Goal: Obtain resource: Obtain resource

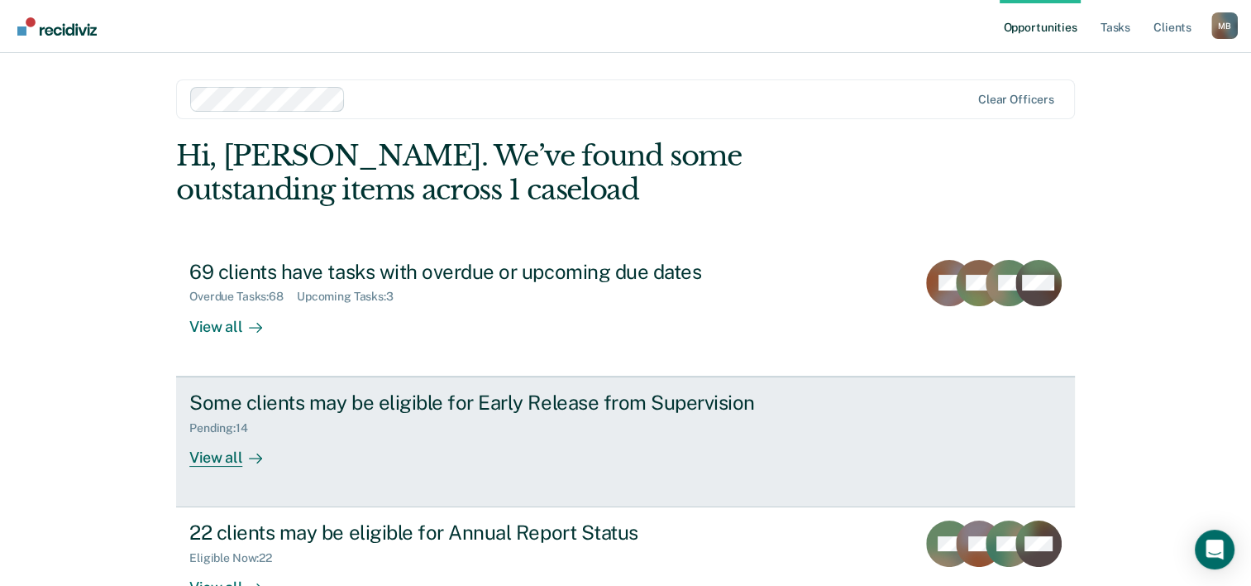
scroll to position [50, 0]
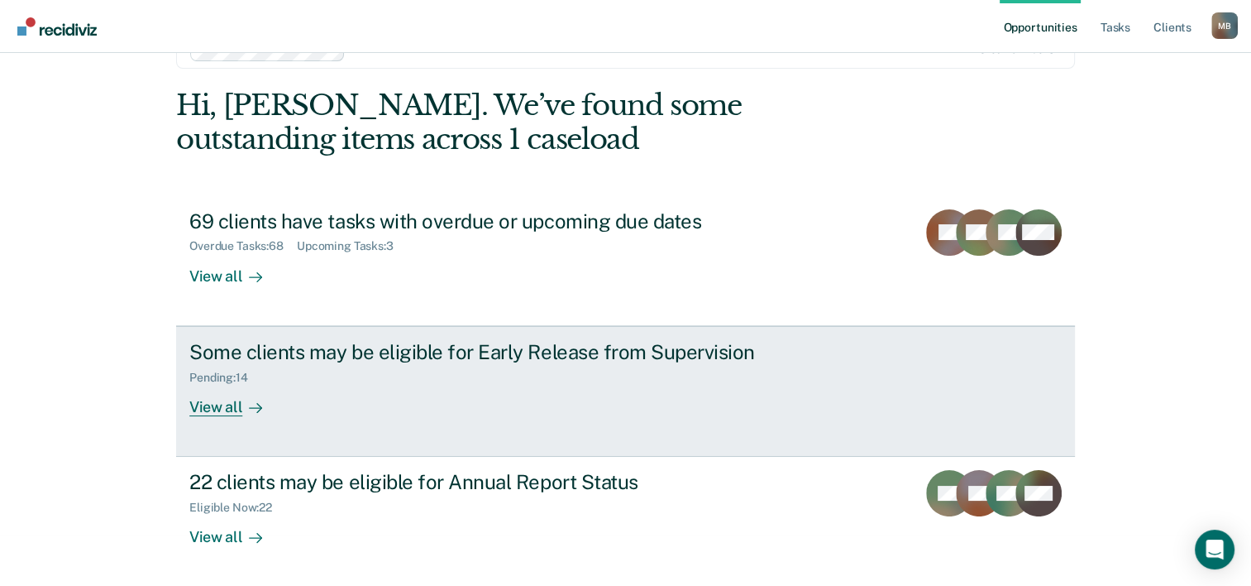
click at [213, 409] on div "View all" at bounding box center [235, 400] width 93 height 32
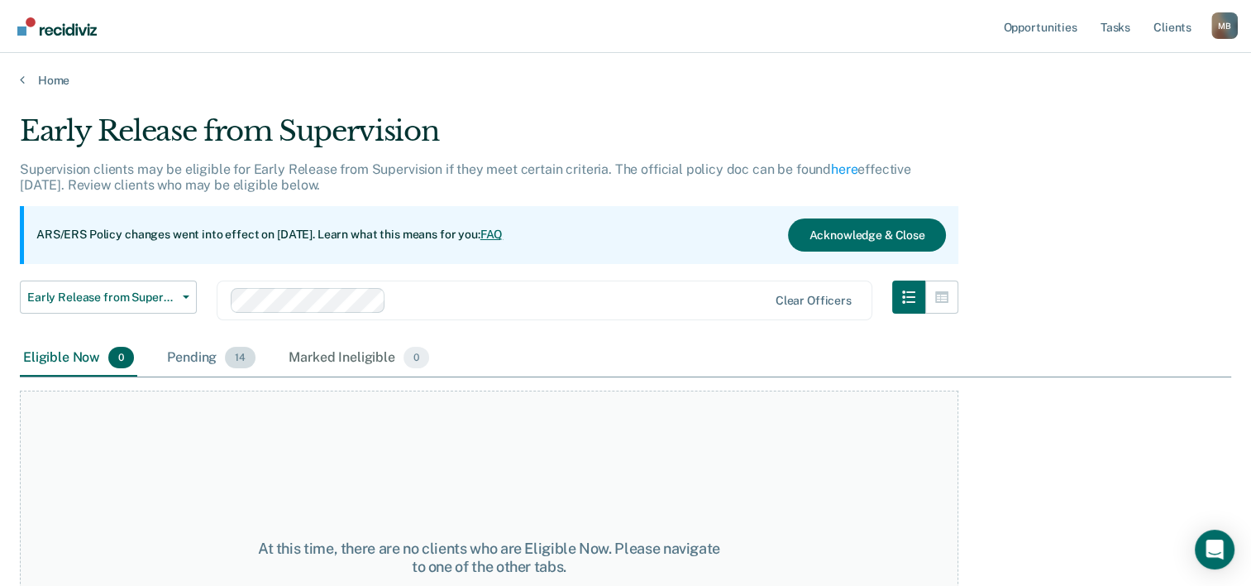
click at [194, 356] on div "Pending 14" at bounding box center [211, 358] width 95 height 36
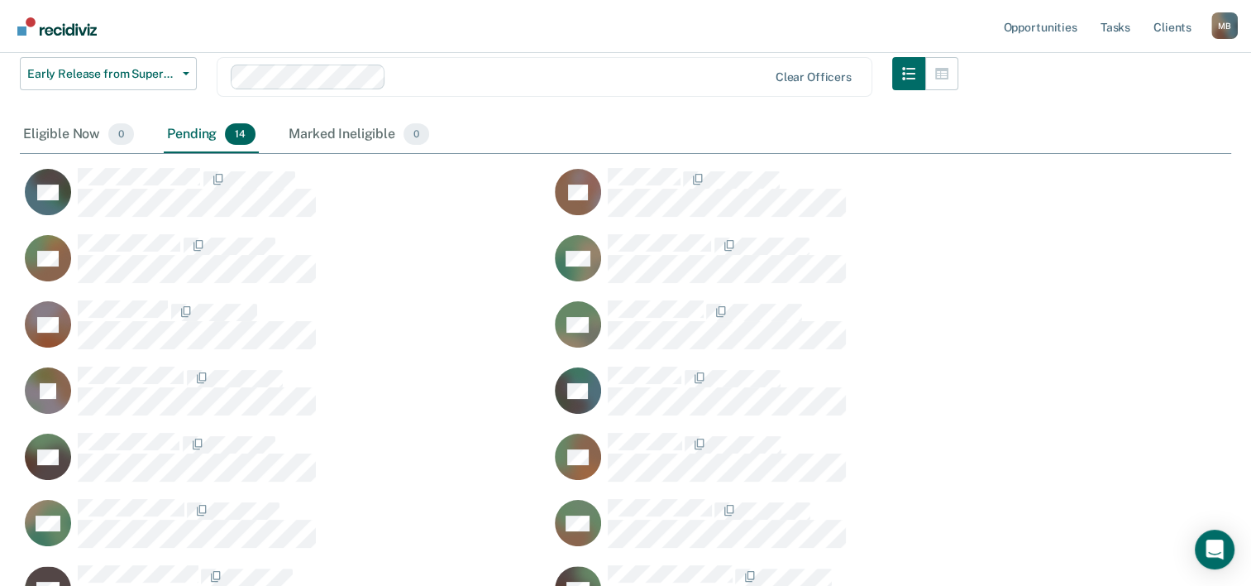
scroll to position [248, 0]
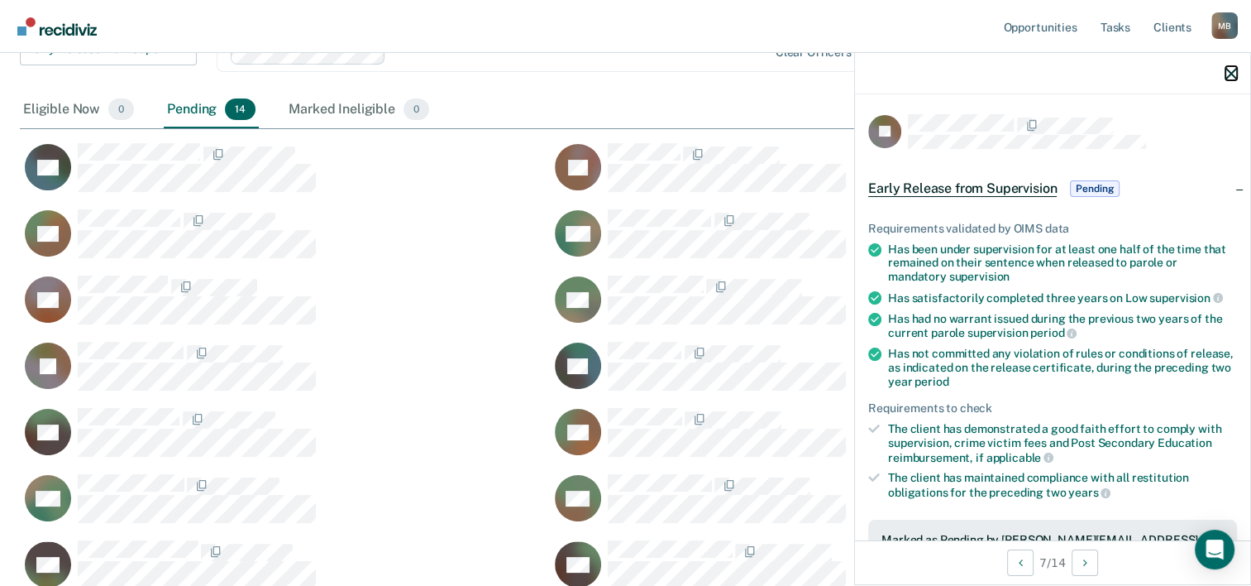
click at [1234, 66] on button "button" at bounding box center [1232, 73] width 12 height 14
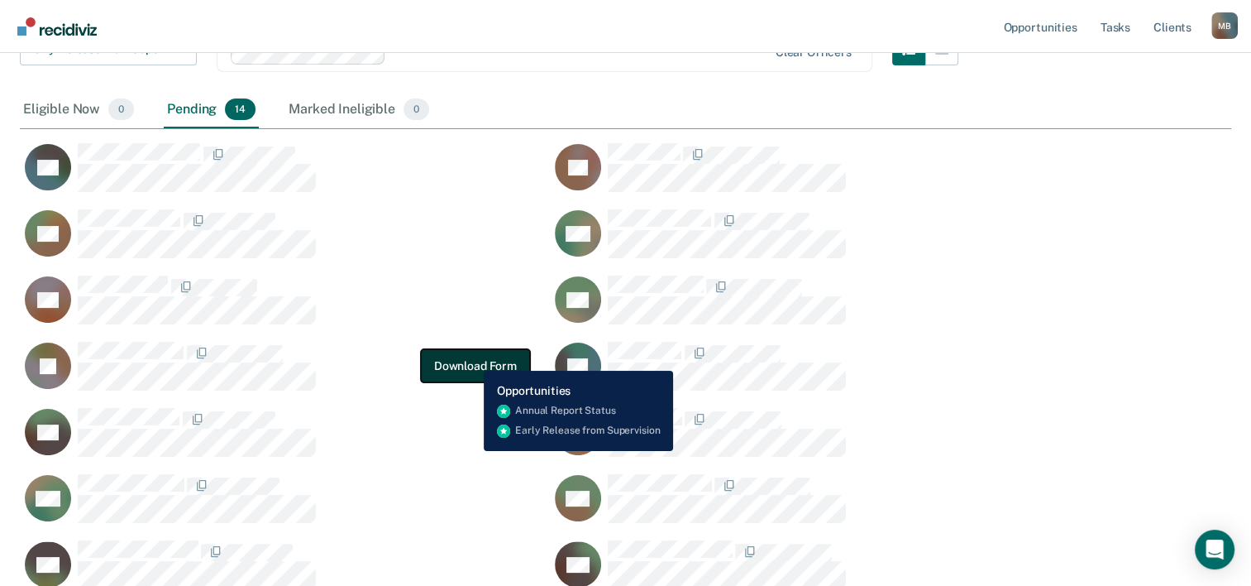
click at [471, 358] on button "Download Form" at bounding box center [475, 365] width 109 height 33
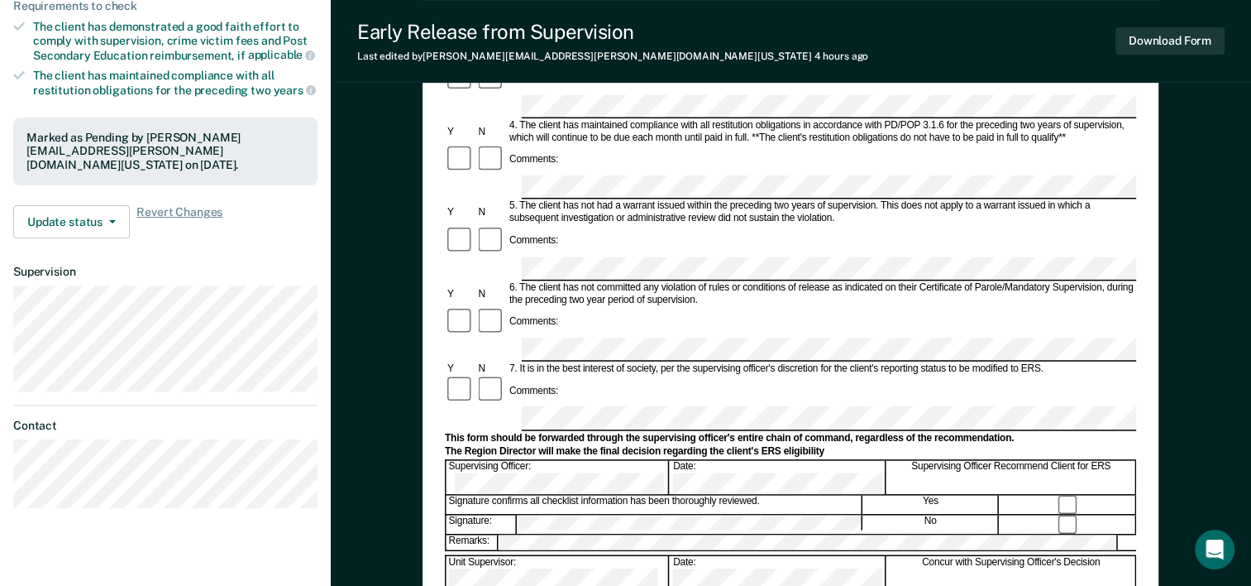
scroll to position [414, 0]
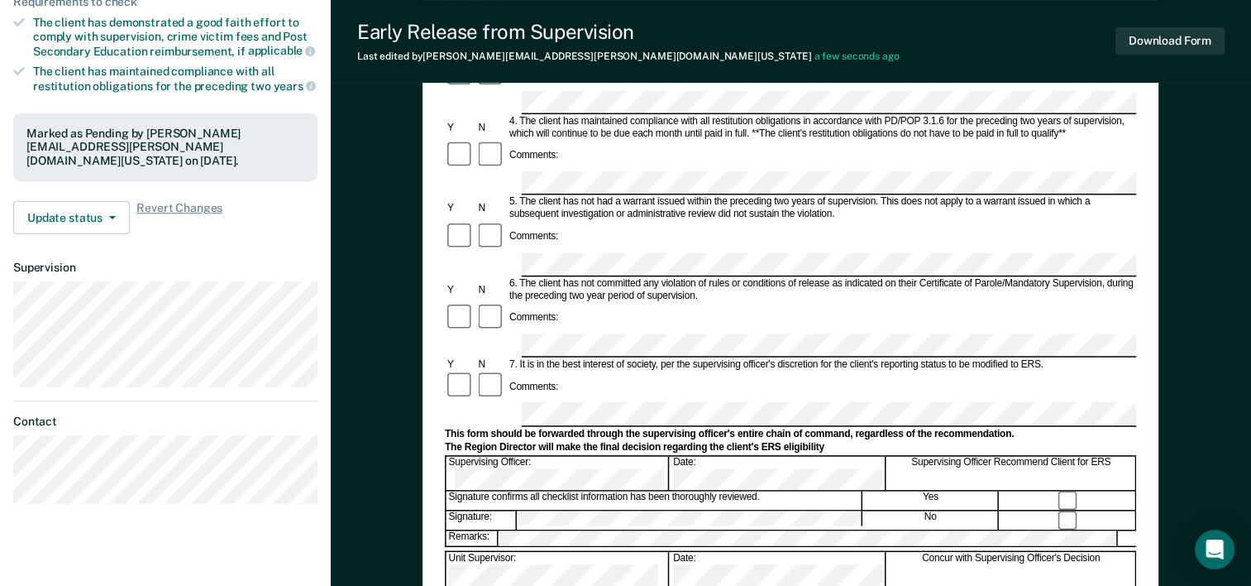
click at [1213, 400] on div "Early Release from Supervision (ERS) Checklist, Recommendation, and Determinati…" at bounding box center [791, 250] width 921 height 1123
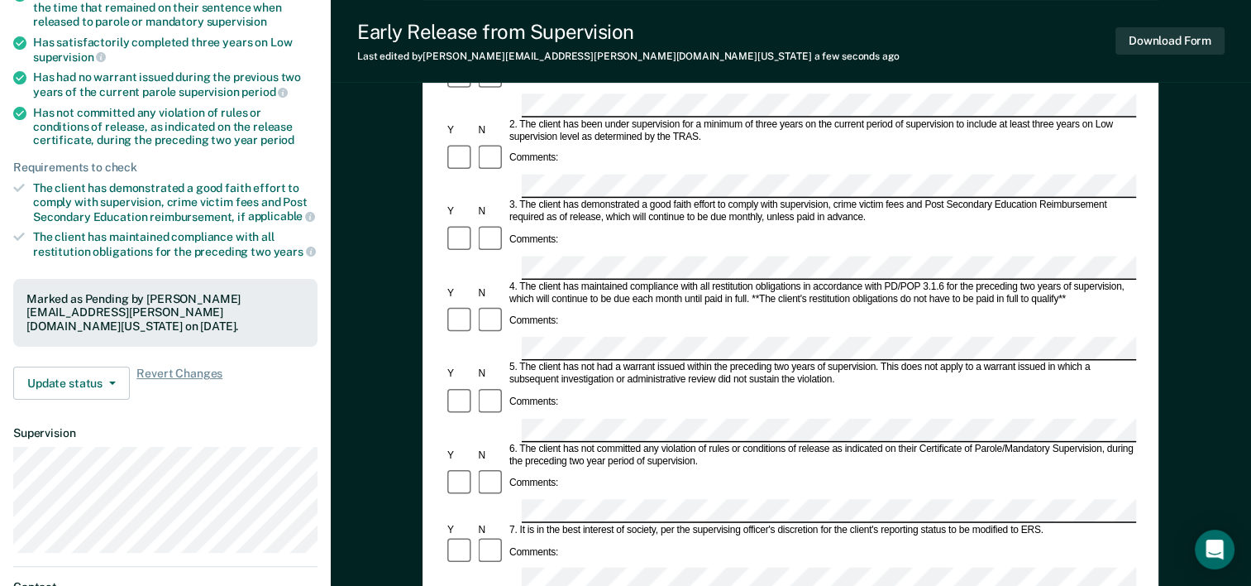
scroll to position [0, 0]
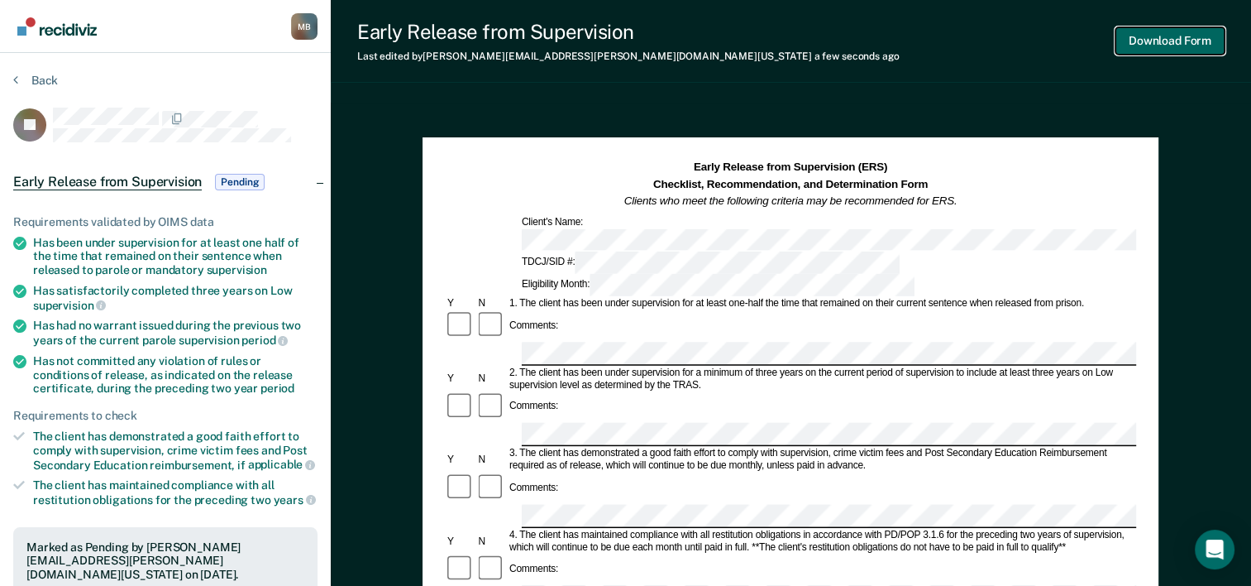
click at [1178, 31] on button "Download Form" at bounding box center [1170, 40] width 109 height 27
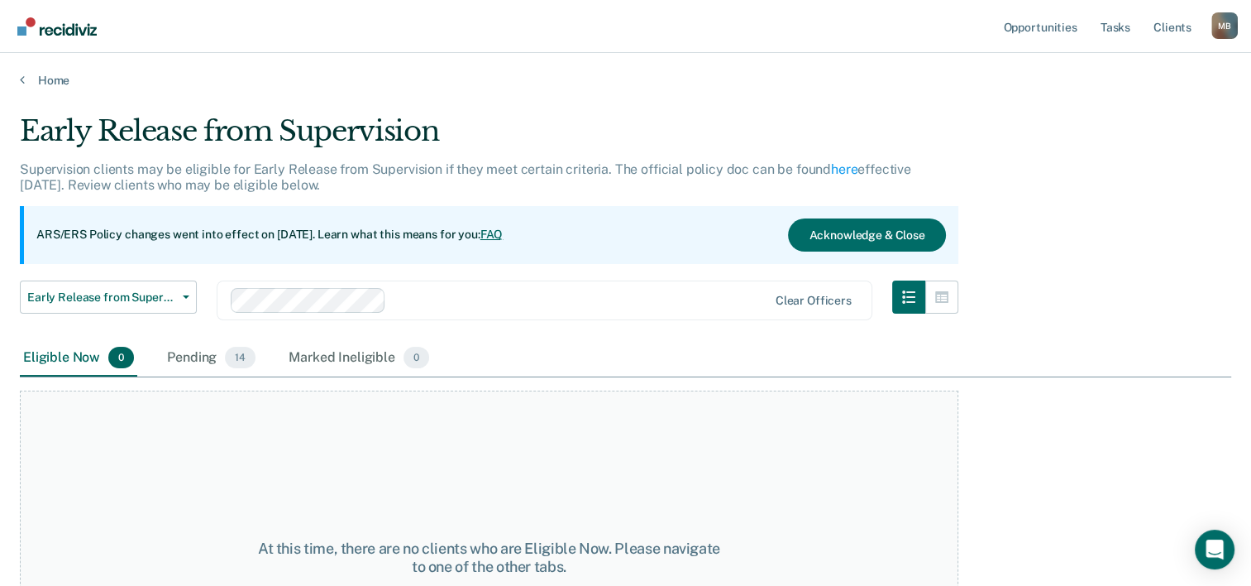
scroll to position [137, 0]
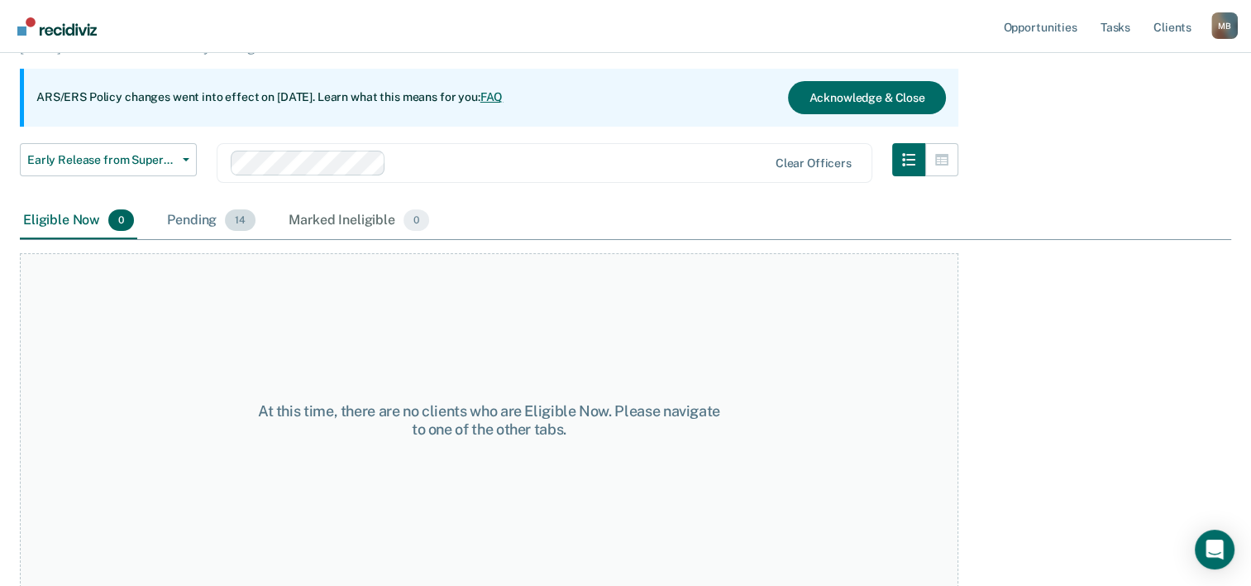
click at [185, 221] on div "Pending 14" at bounding box center [211, 221] width 95 height 36
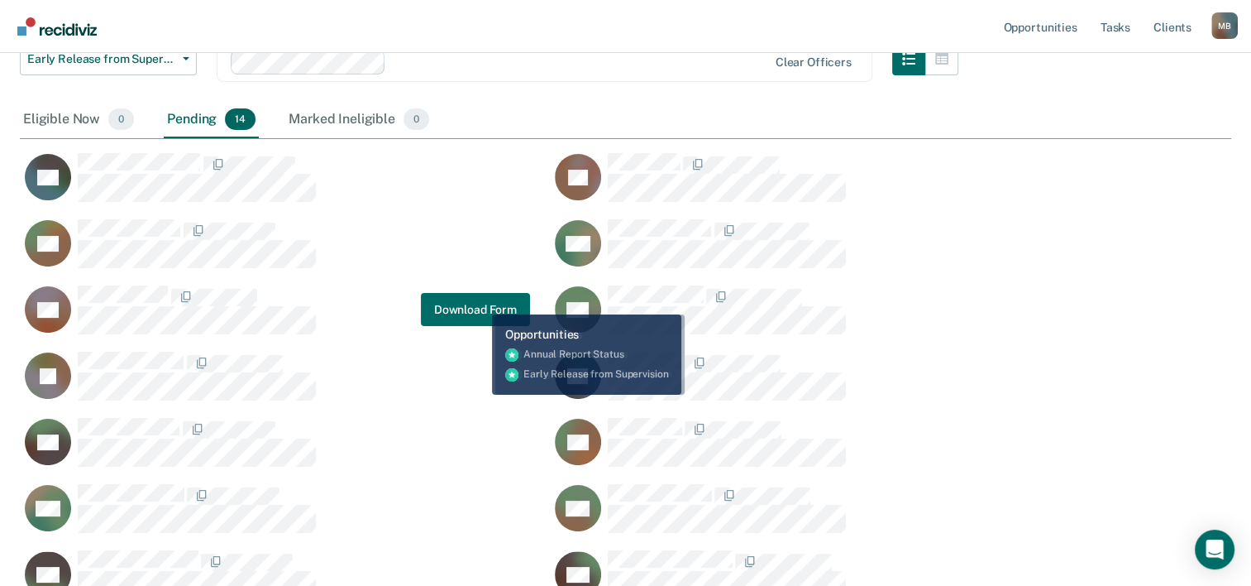
scroll to position [248, 0]
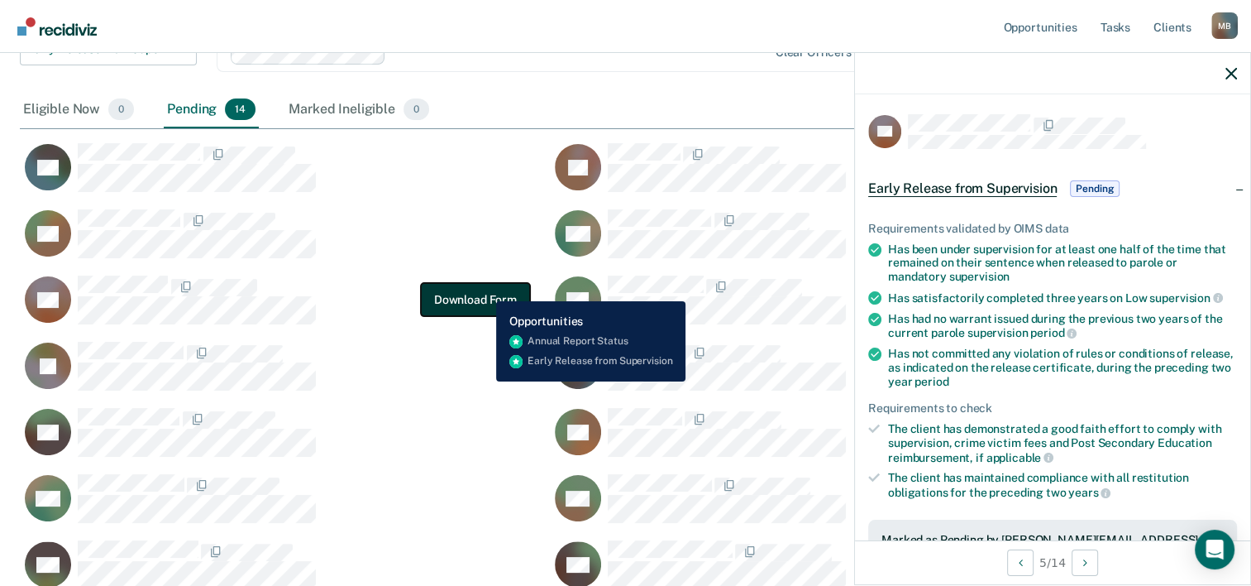
click at [484, 289] on button "Download Form" at bounding box center [475, 299] width 109 height 33
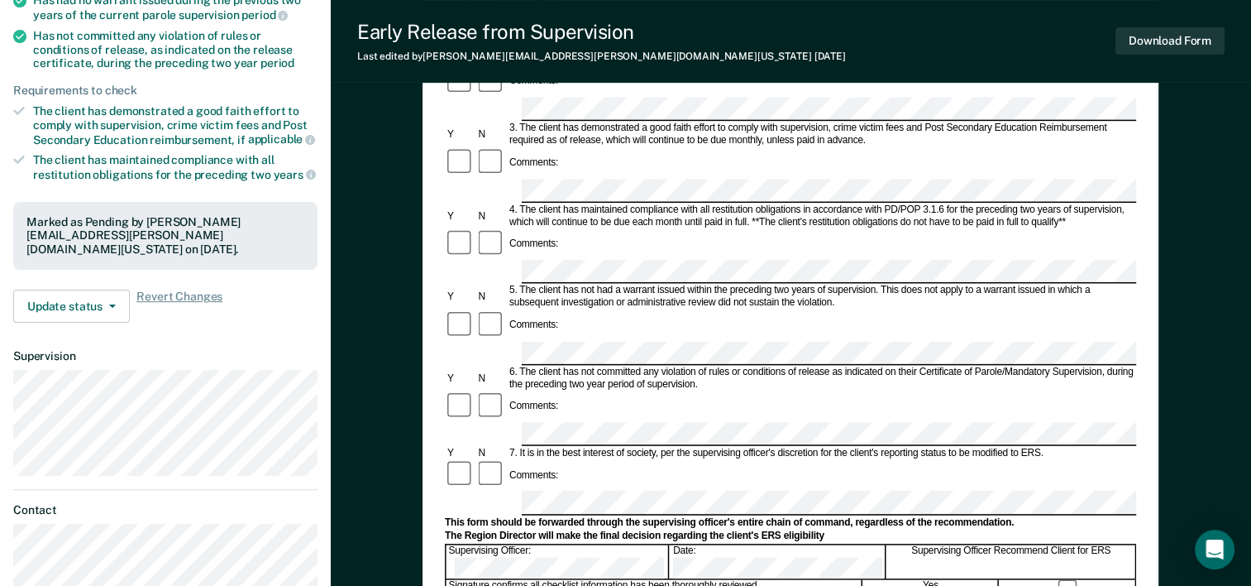
scroll to position [414, 0]
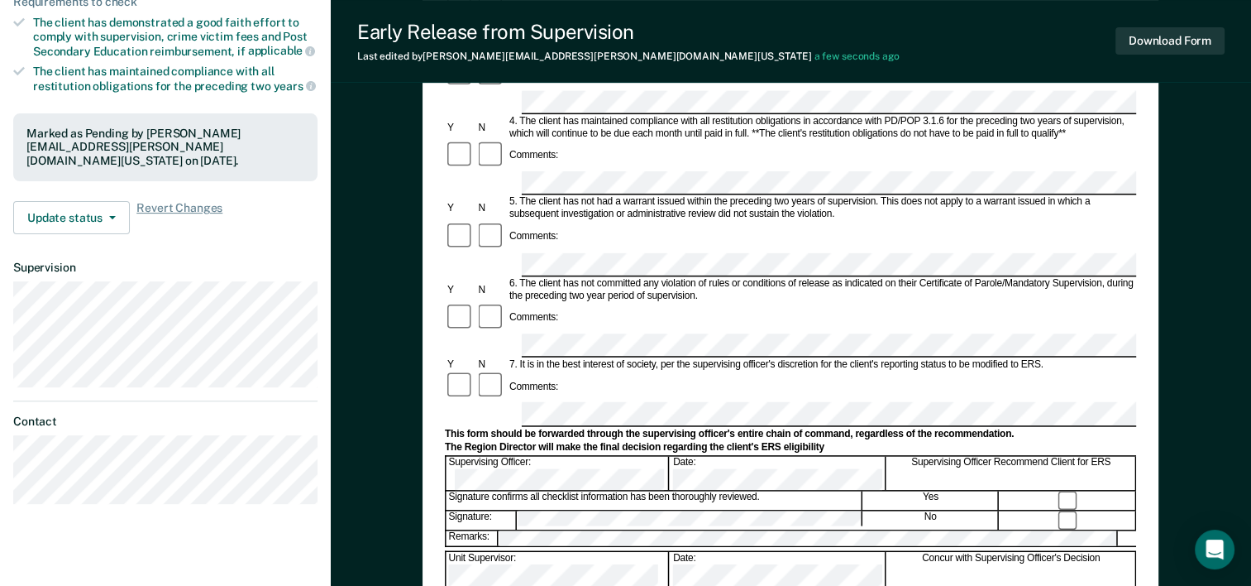
click at [384, 429] on div "Early Release from Supervision (ERS) Checklist, Recommendation, and Determinati…" at bounding box center [791, 250] width 921 height 1123
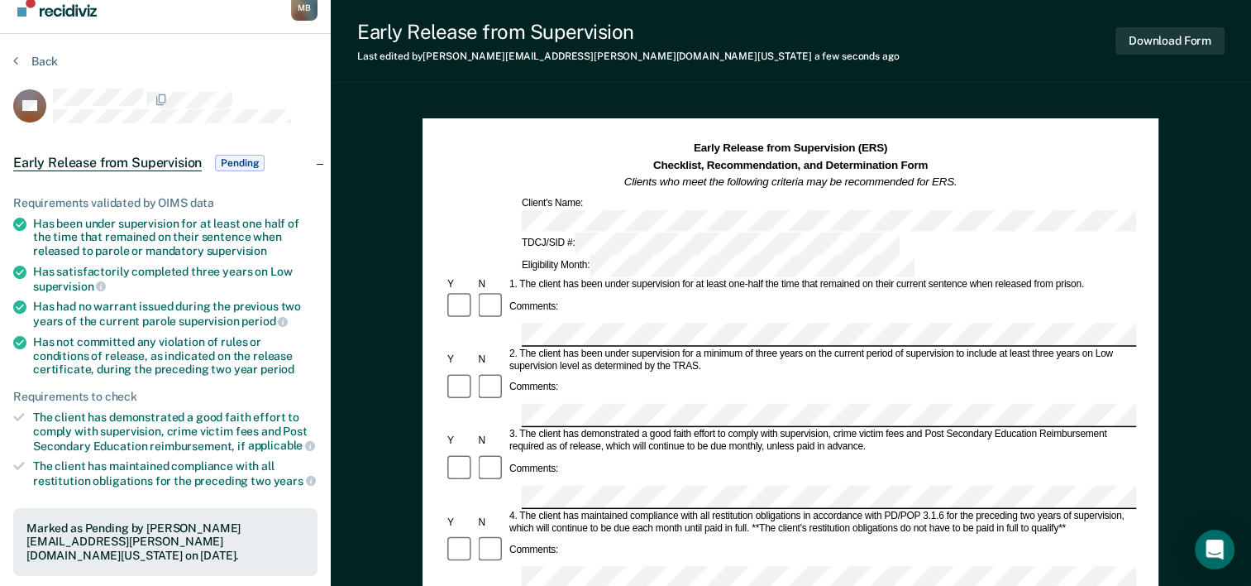
scroll to position [0, 0]
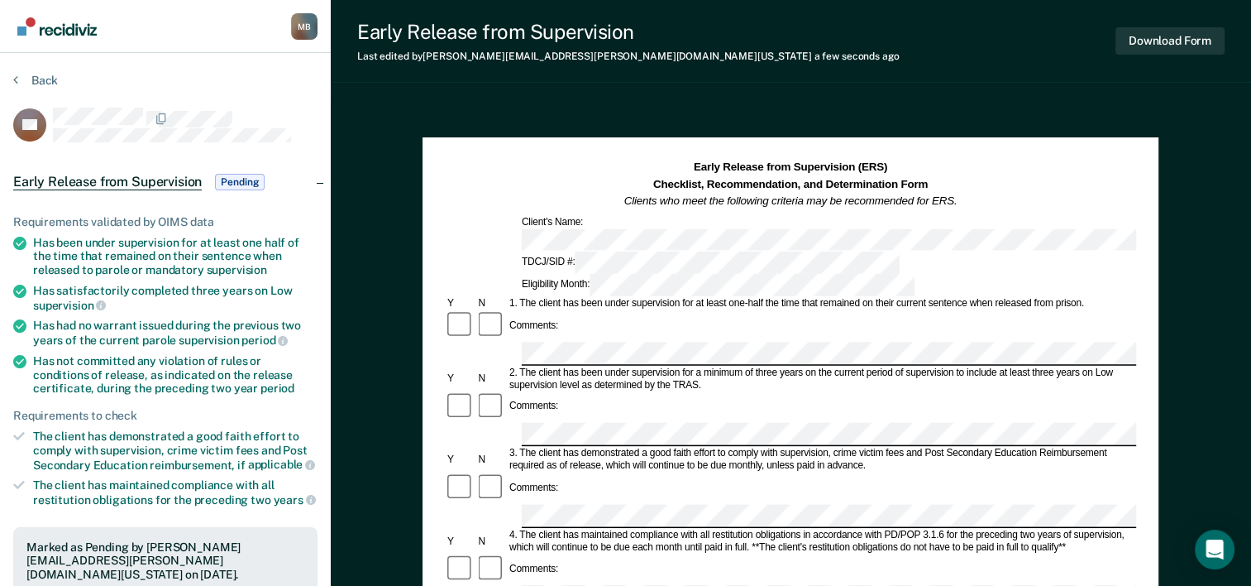
scroll to position [137, 0]
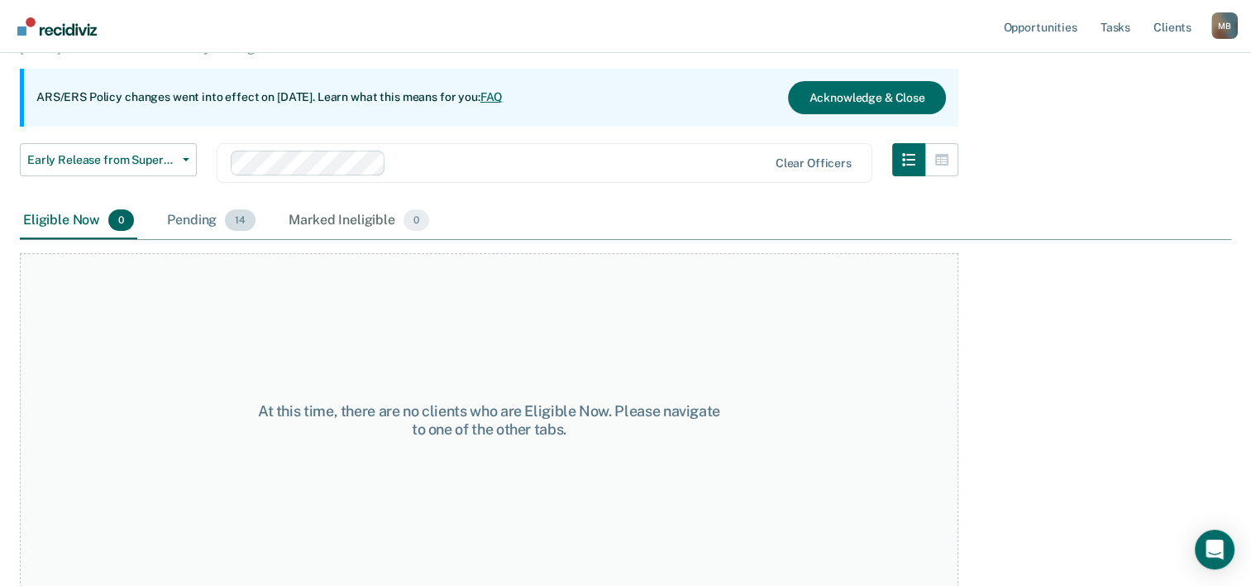
click at [194, 222] on div "Pending 14" at bounding box center [211, 221] width 95 height 36
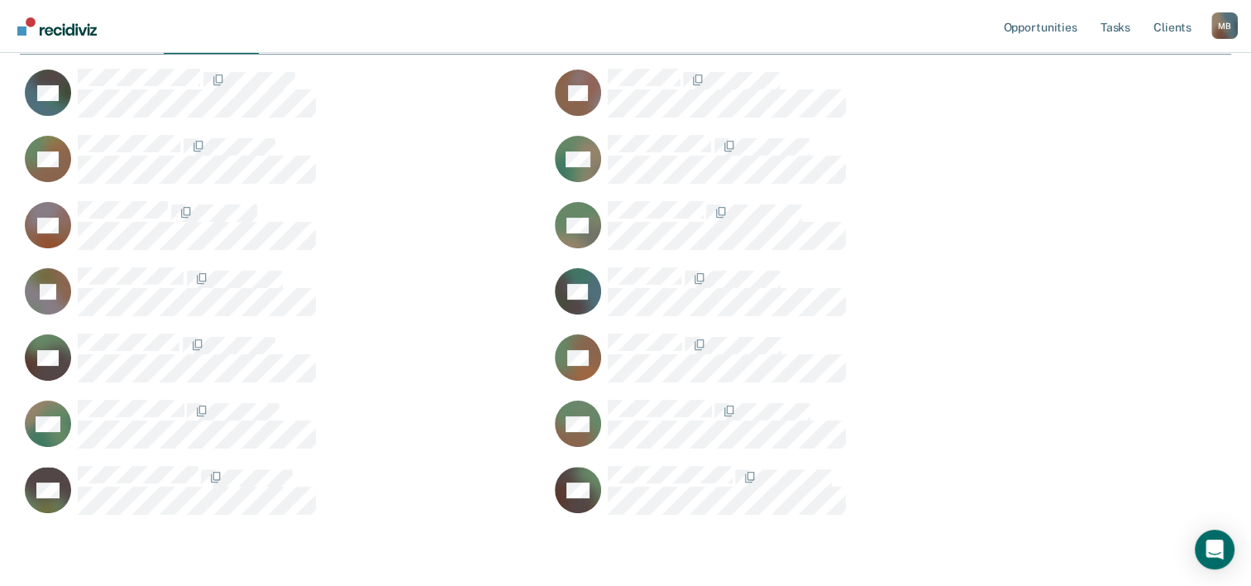
scroll to position [385, 0]
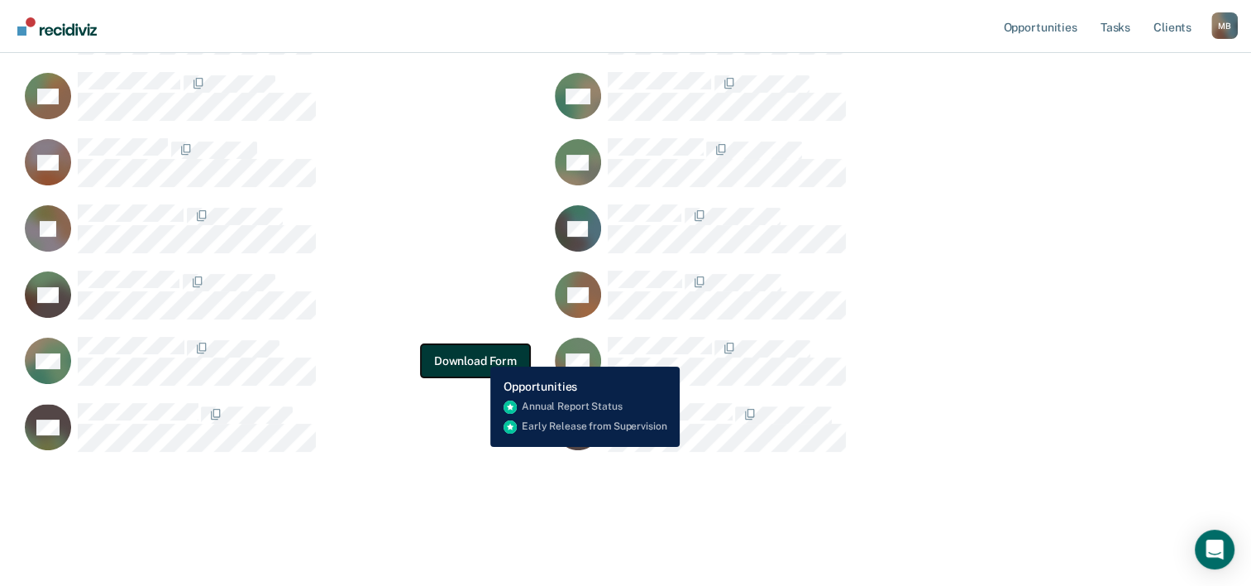
click at [479, 353] on button "Download Form" at bounding box center [475, 360] width 109 height 33
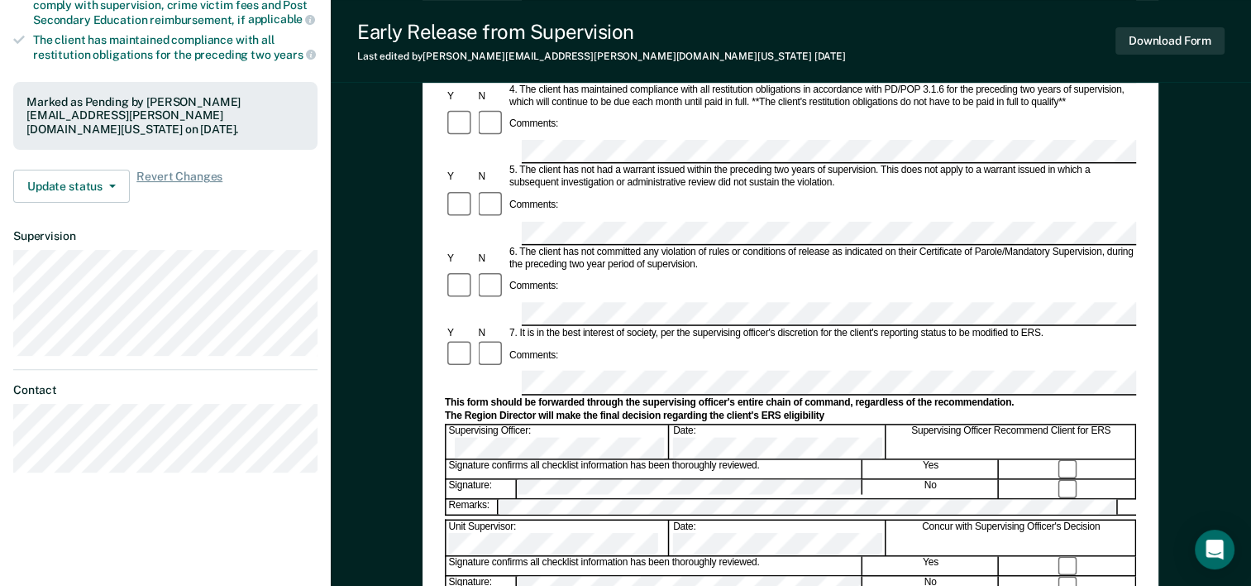
scroll to position [496, 0]
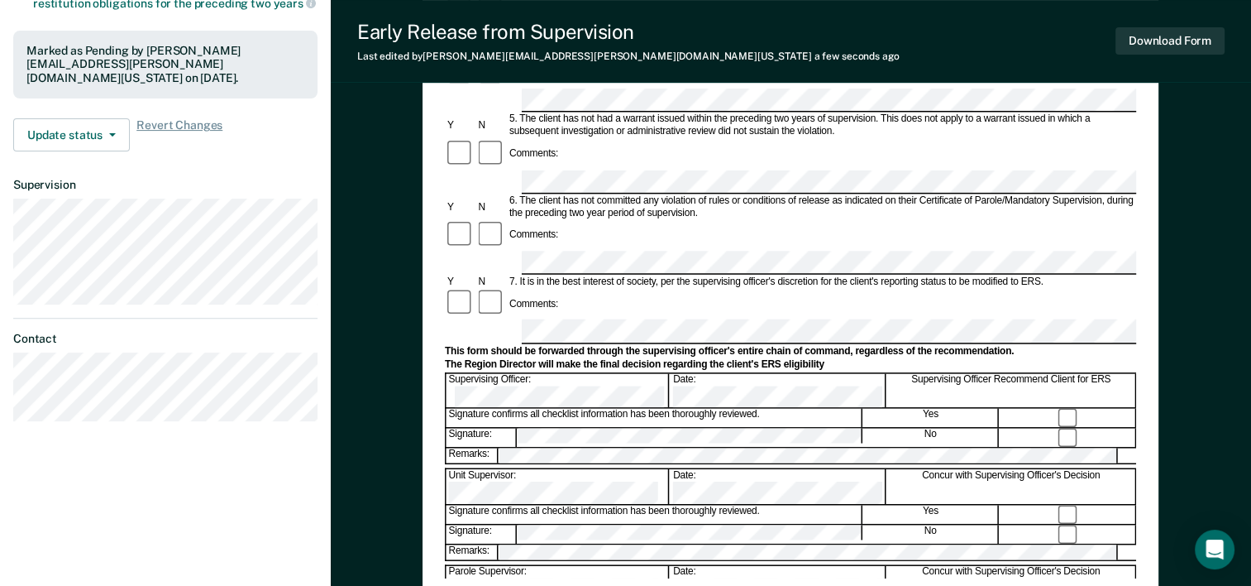
click at [1199, 129] on div "Early Release from Supervision (ERS) Checklist, Recommendation, and Determinati…" at bounding box center [791, 167] width 921 height 1123
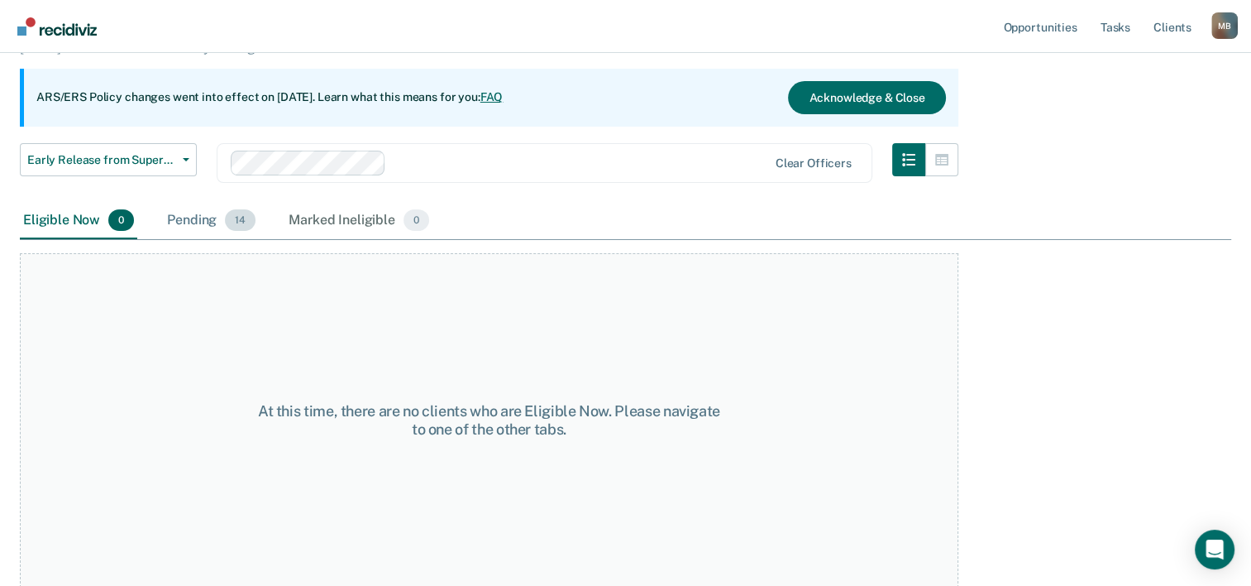
click at [190, 222] on div "Pending 14" at bounding box center [211, 221] width 95 height 36
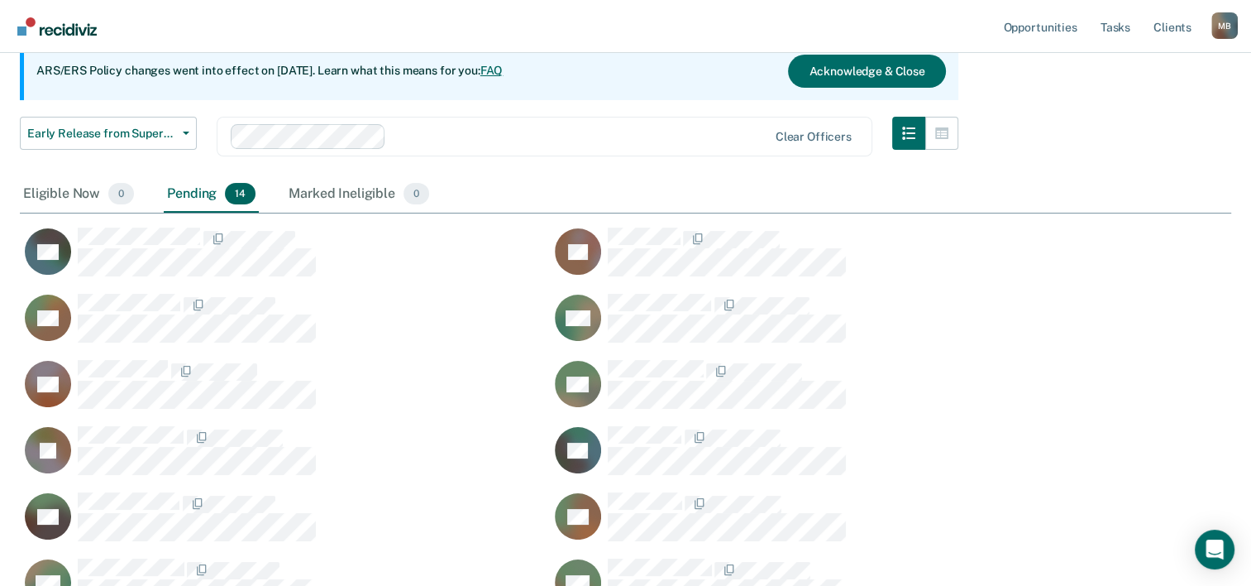
scroll to position [165, 0]
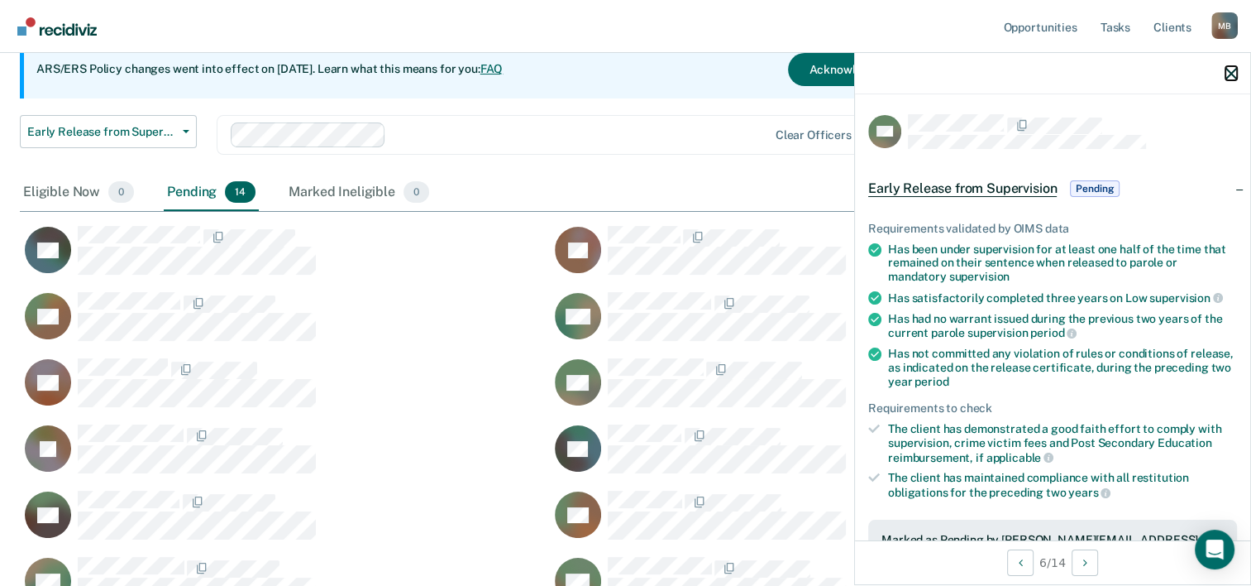
click at [1234, 73] on icon "button" at bounding box center [1232, 74] width 12 height 12
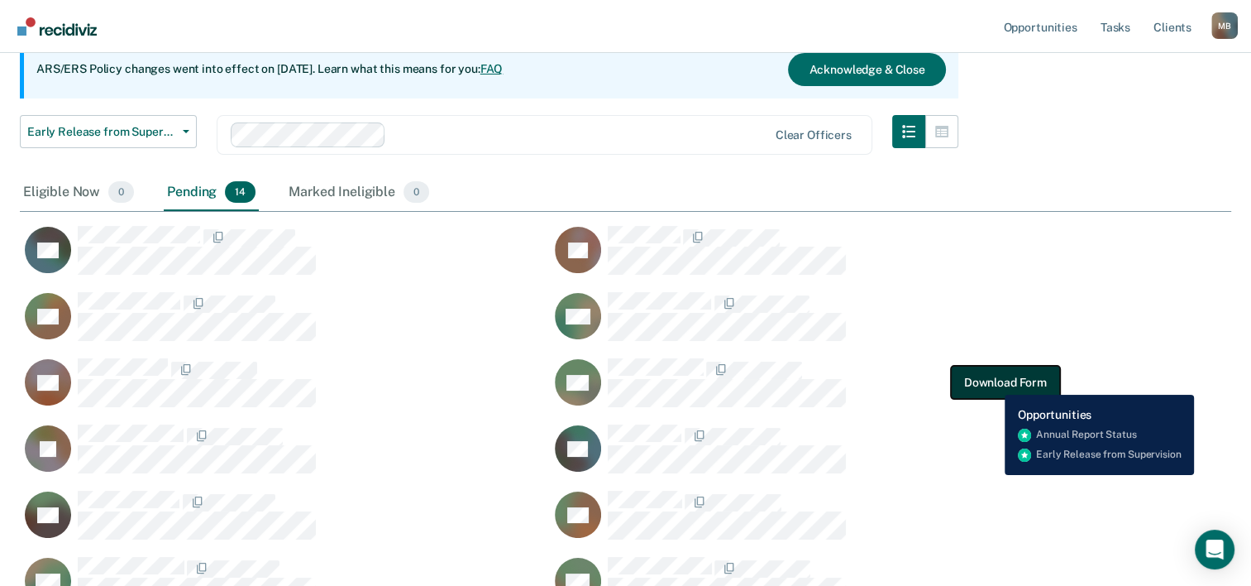
click at [993, 382] on button "Download Form" at bounding box center [1005, 382] width 109 height 33
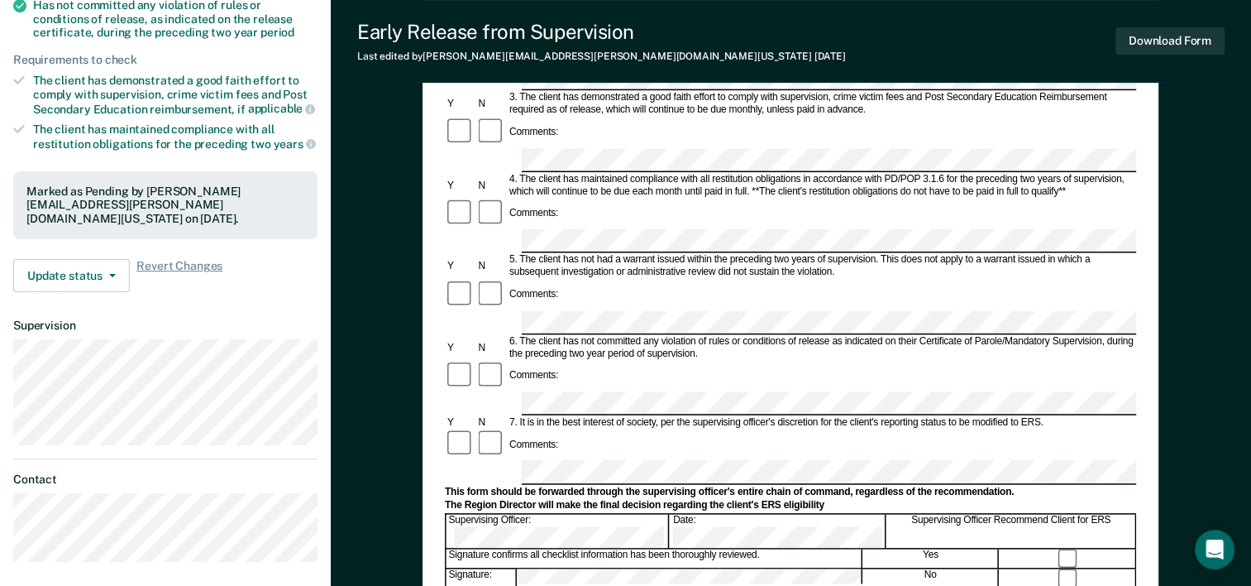
scroll to position [414, 0]
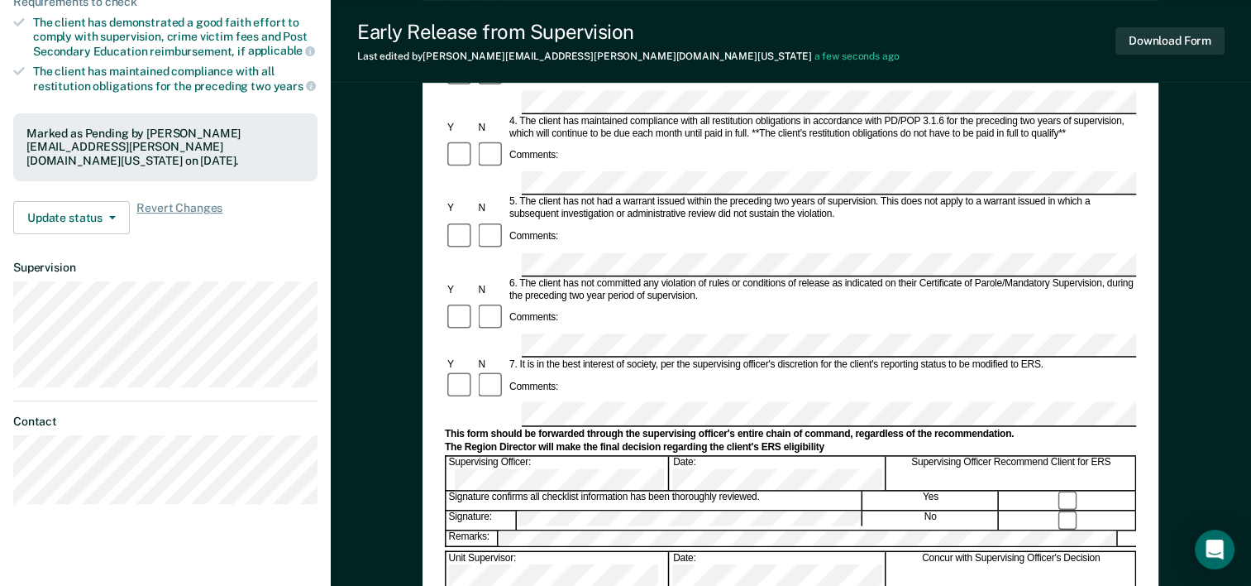
click at [1213, 379] on div "Early Release from Supervision (ERS) Checklist, Recommendation, and Determinati…" at bounding box center [791, 250] width 921 height 1123
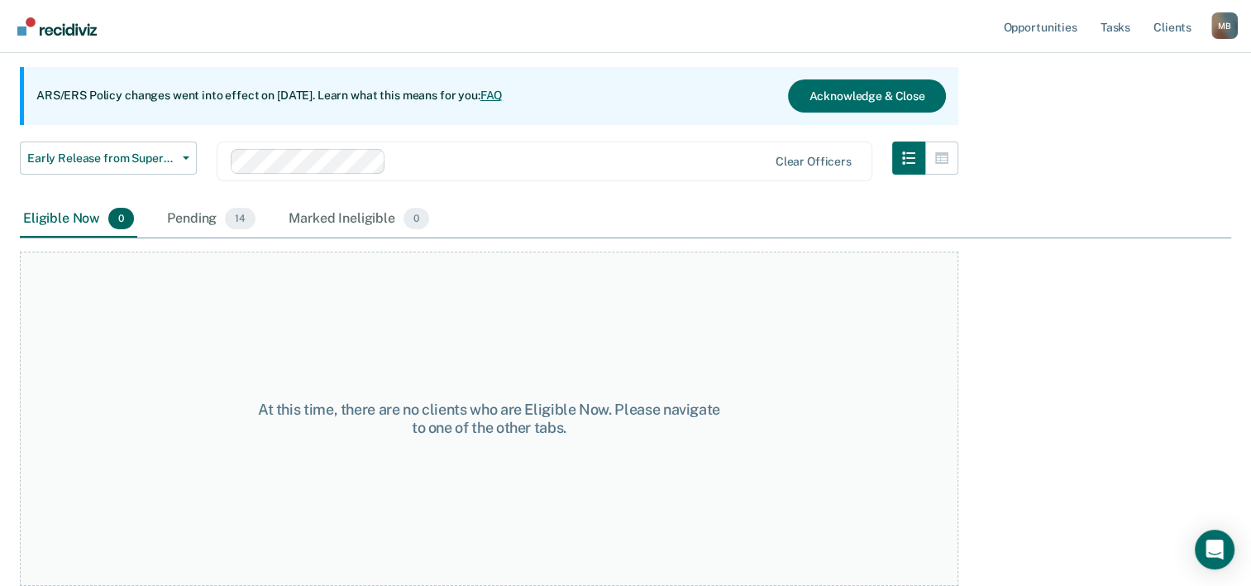
scroll to position [137, 0]
click at [172, 213] on div "Pending 14" at bounding box center [211, 221] width 95 height 36
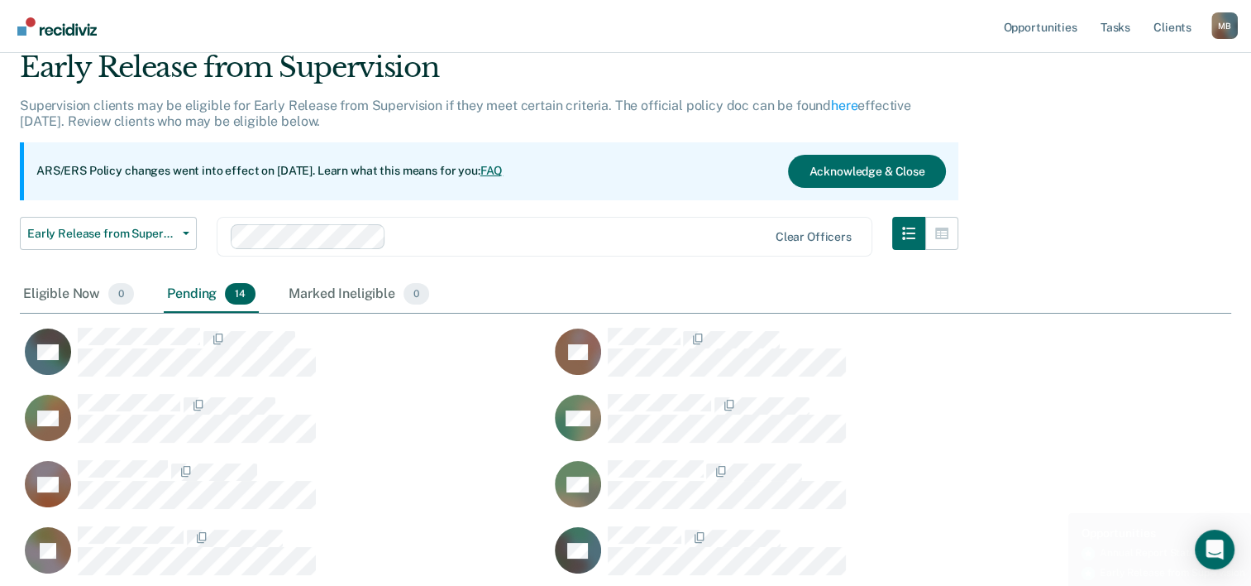
scroll to position [83, 0]
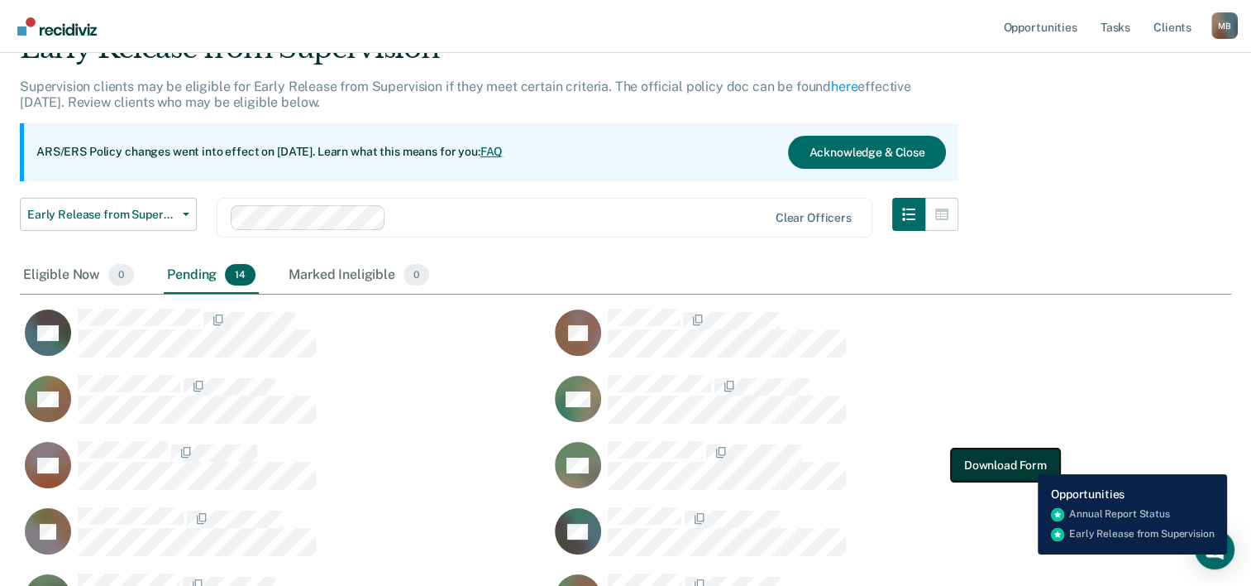
click at [1026, 462] on button "Download Form" at bounding box center [1005, 464] width 109 height 33
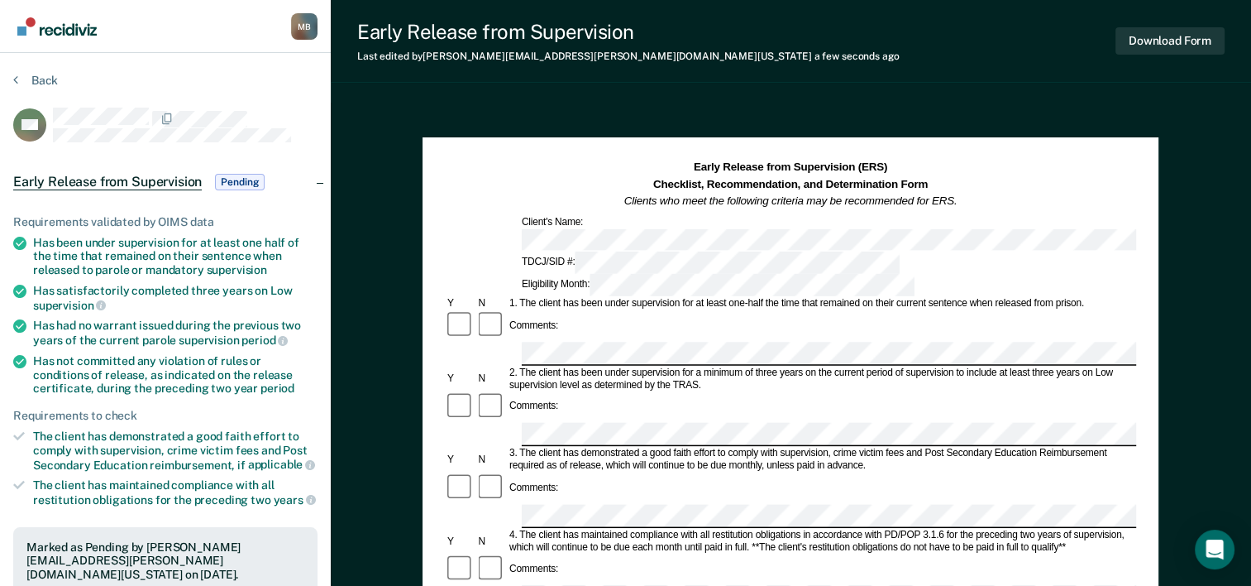
scroll to position [83, 0]
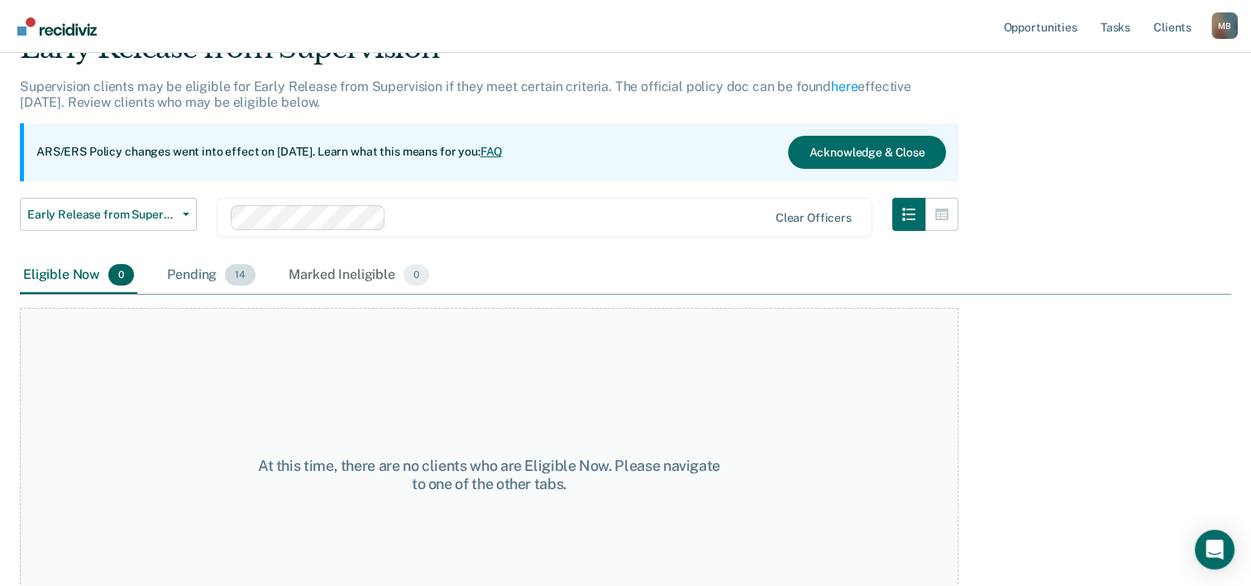
click at [195, 275] on div "Pending 14" at bounding box center [211, 275] width 95 height 36
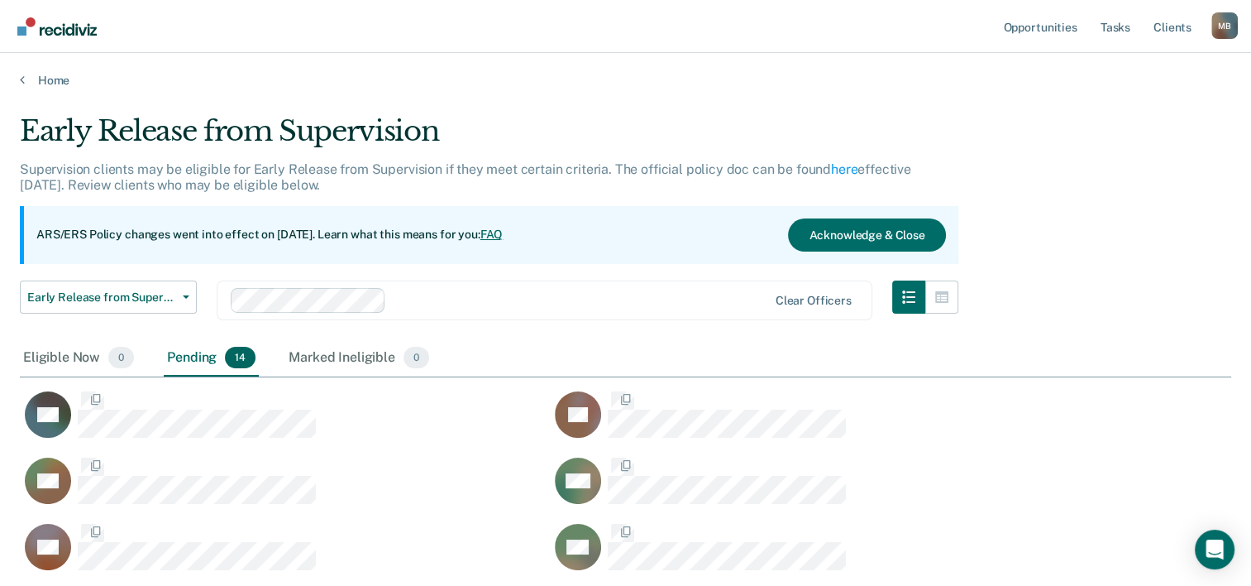
scroll to position [720, 1199]
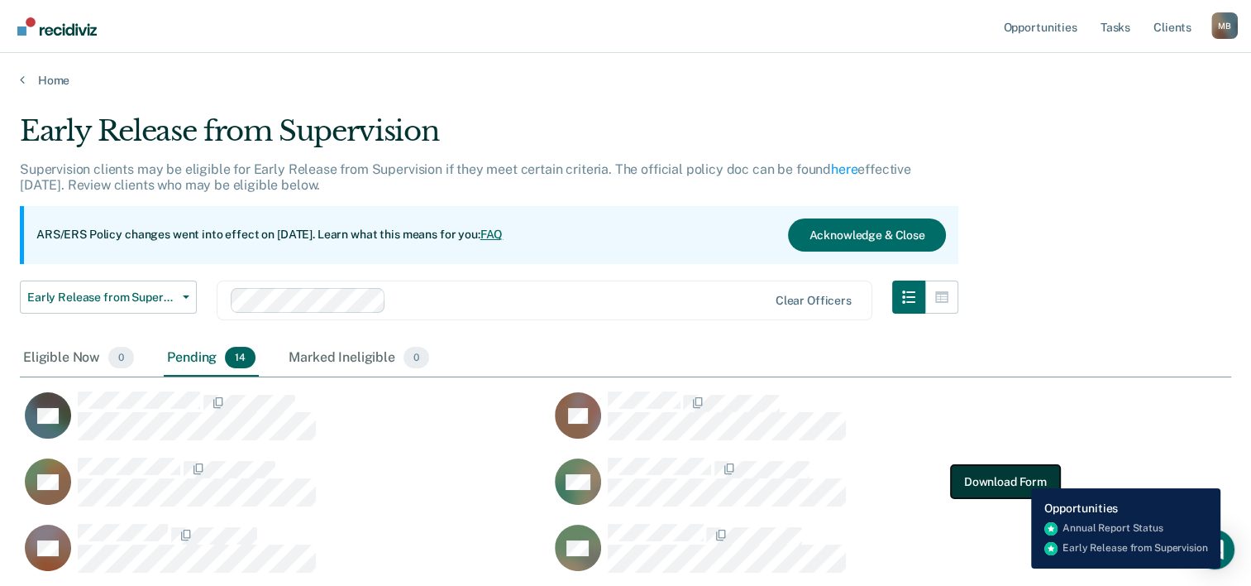
click at [1019, 476] on button "Download Form" at bounding box center [1005, 481] width 109 height 33
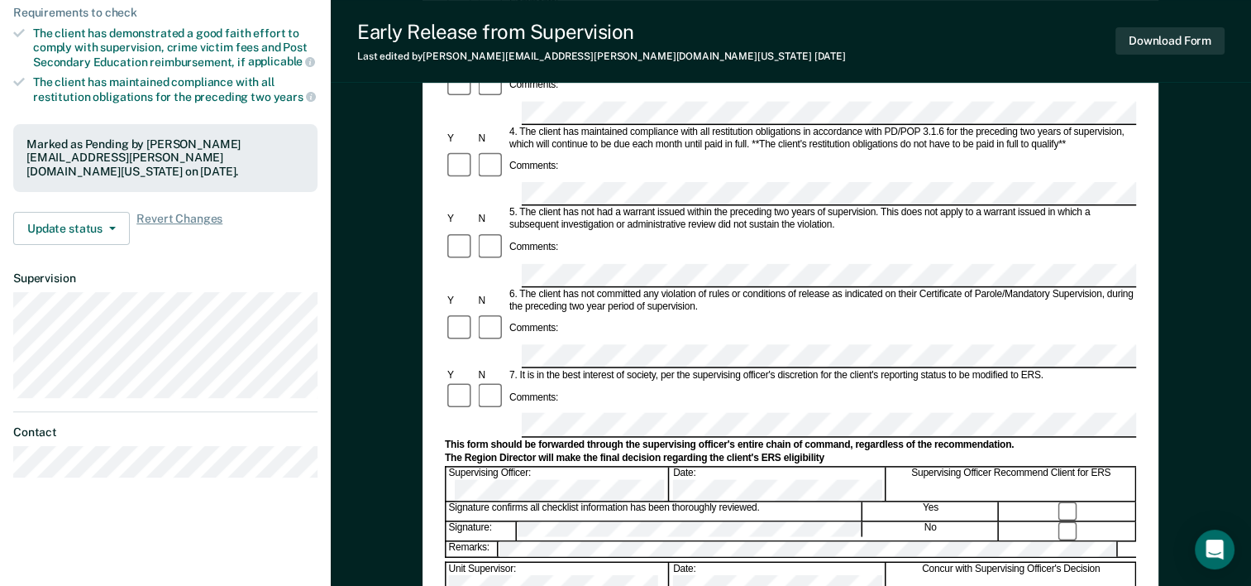
scroll to position [414, 0]
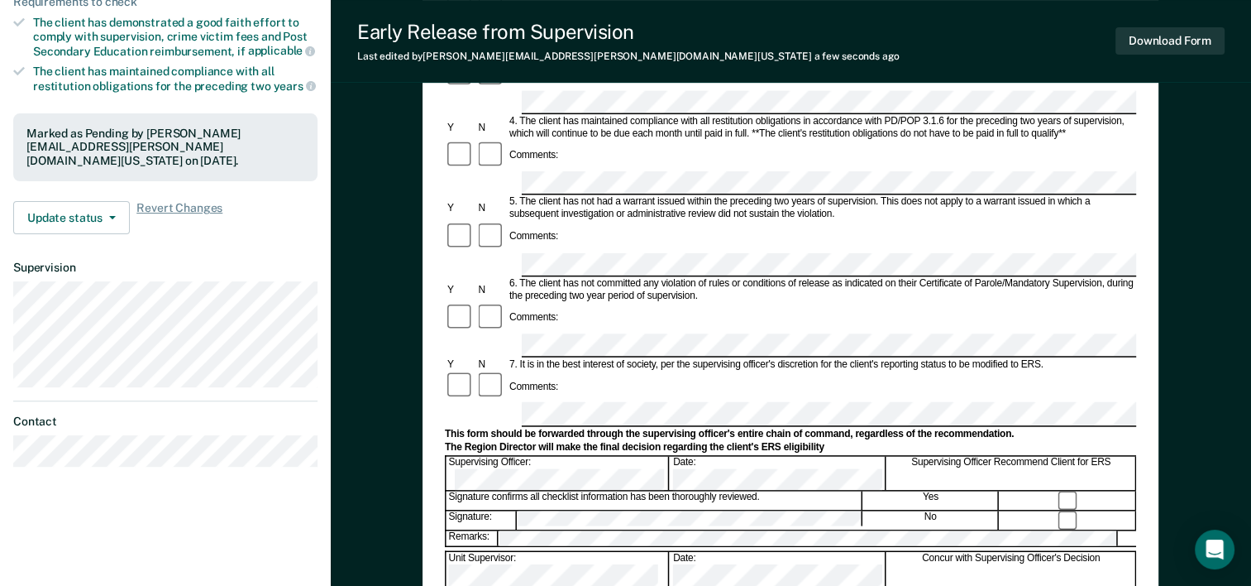
click at [1197, 321] on div "Early Release from Supervision (ERS) Checklist, Recommendation, and Determinati…" at bounding box center [791, 250] width 921 height 1123
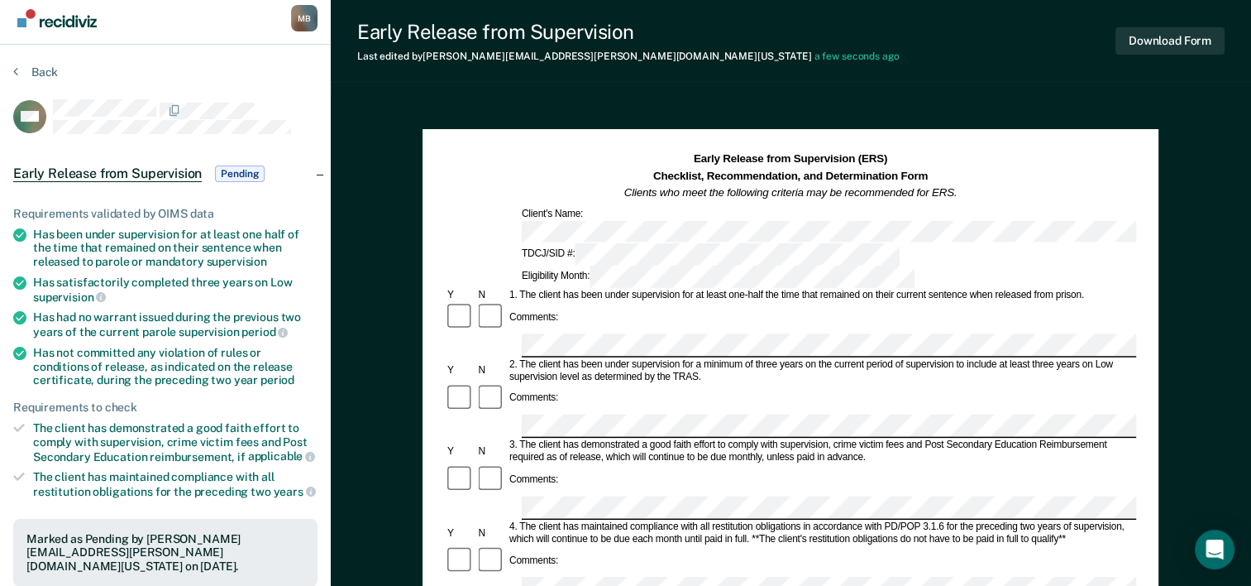
scroll to position [0, 0]
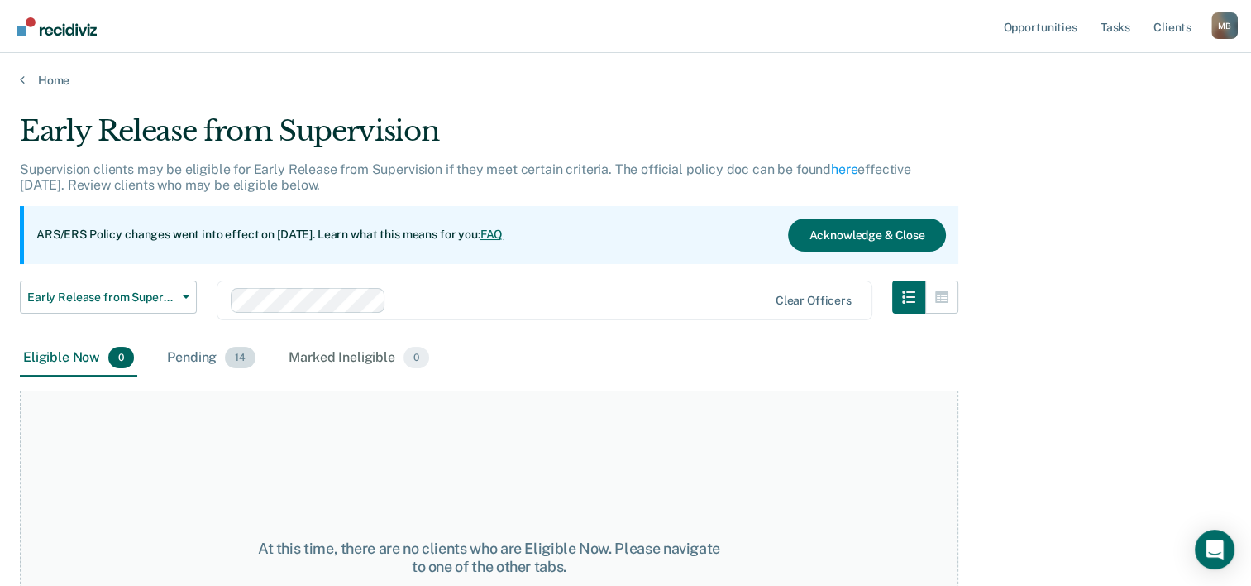
click at [202, 358] on div "Pending 14" at bounding box center [211, 358] width 95 height 36
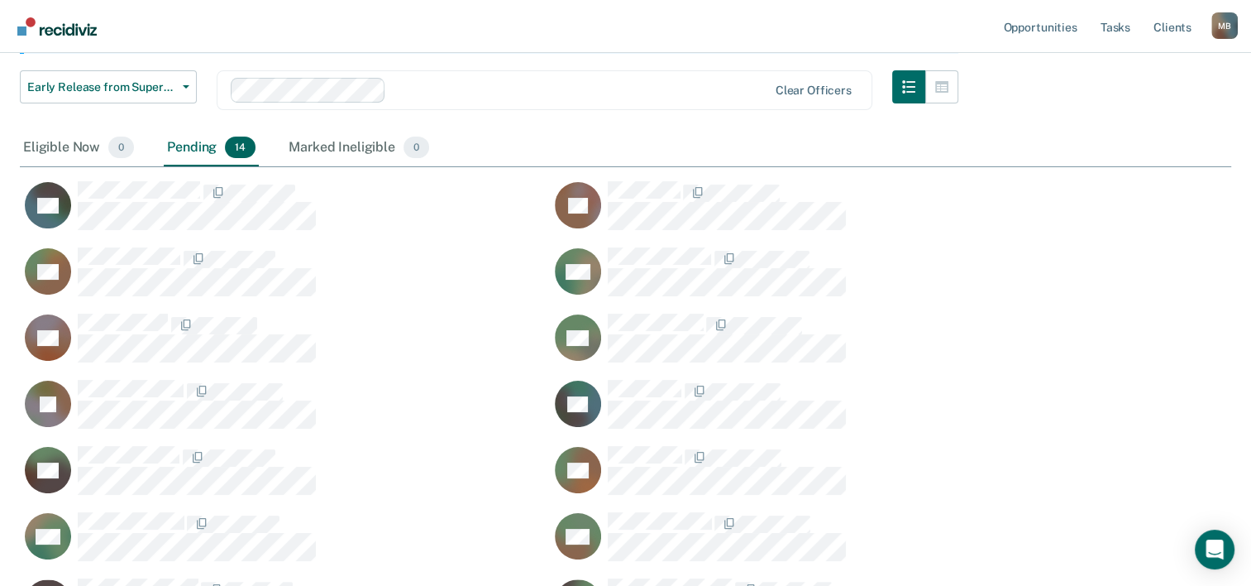
scroll to position [248, 0]
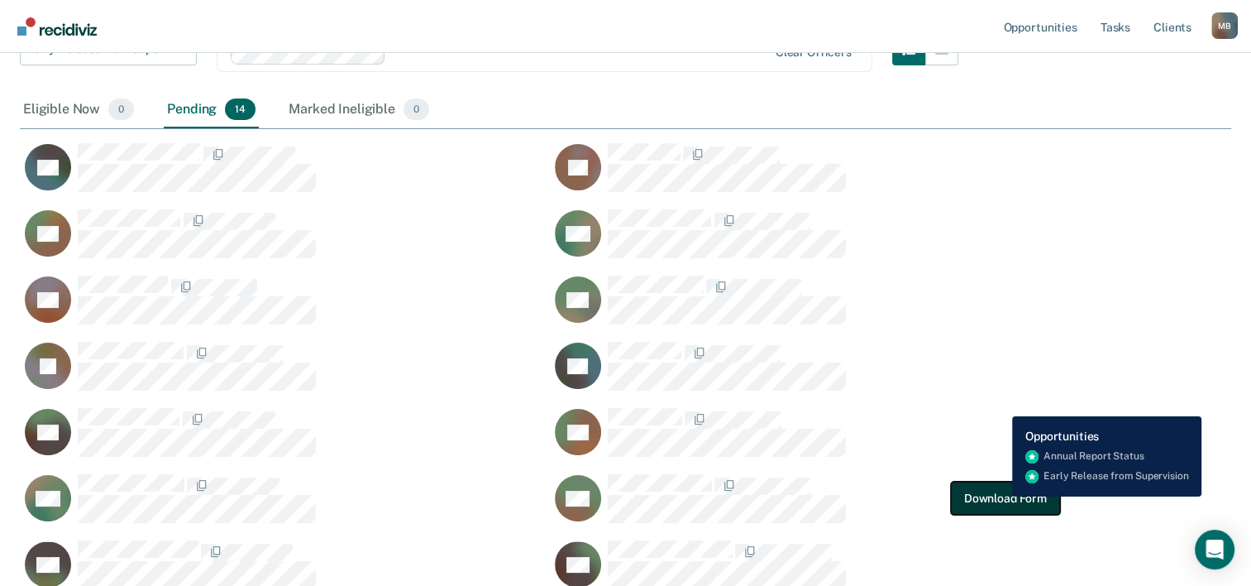
click at [1000, 496] on button "Download Form" at bounding box center [1005, 497] width 109 height 33
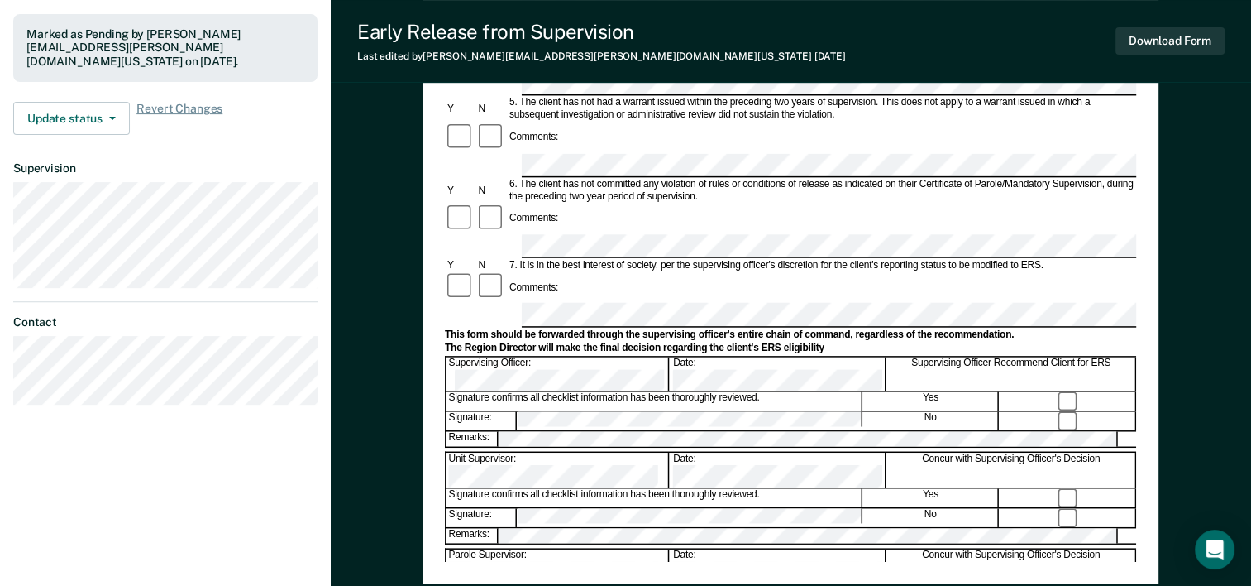
scroll to position [414, 0]
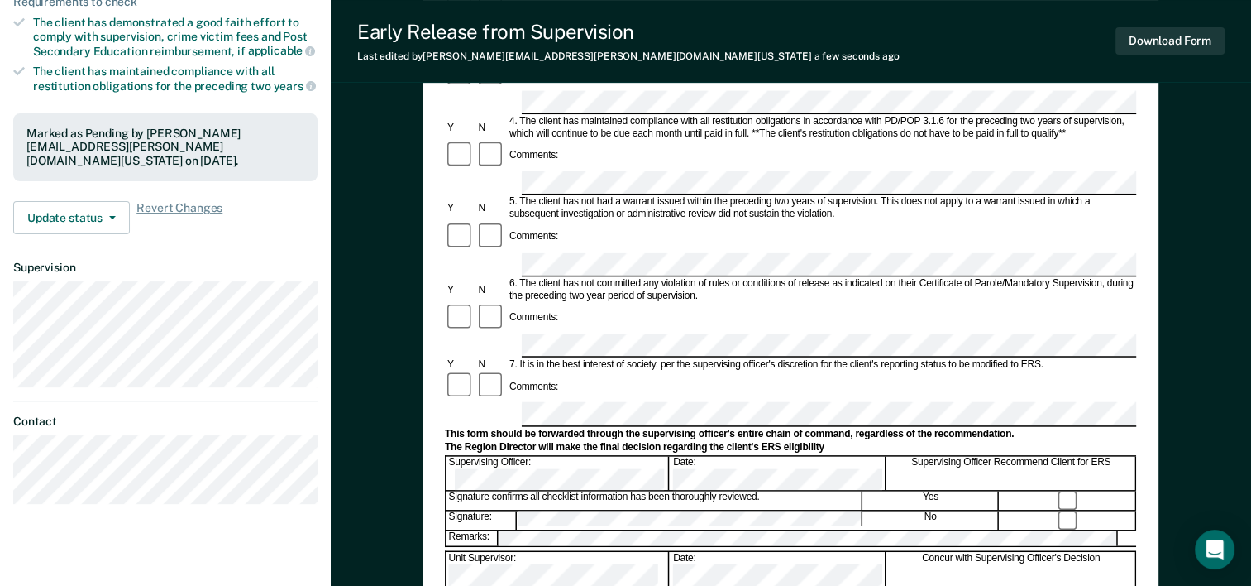
click at [1218, 336] on div "Early Release from Supervision (ERS) Checklist, Recommendation, and Determinati…" at bounding box center [791, 250] width 921 height 1123
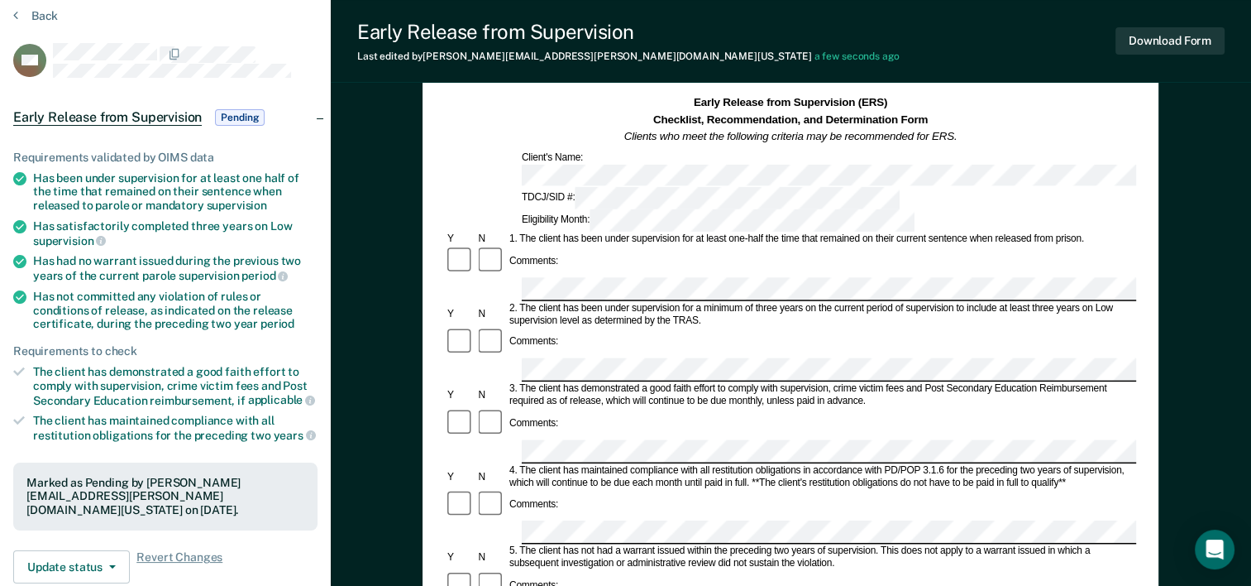
scroll to position [0, 0]
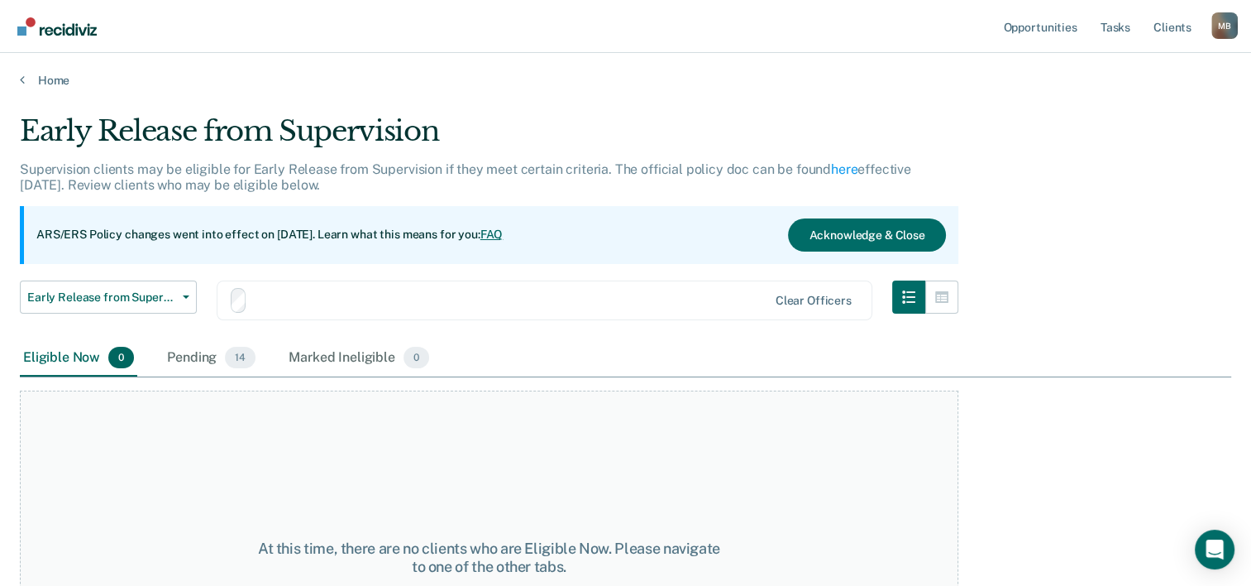
scroll to position [137, 0]
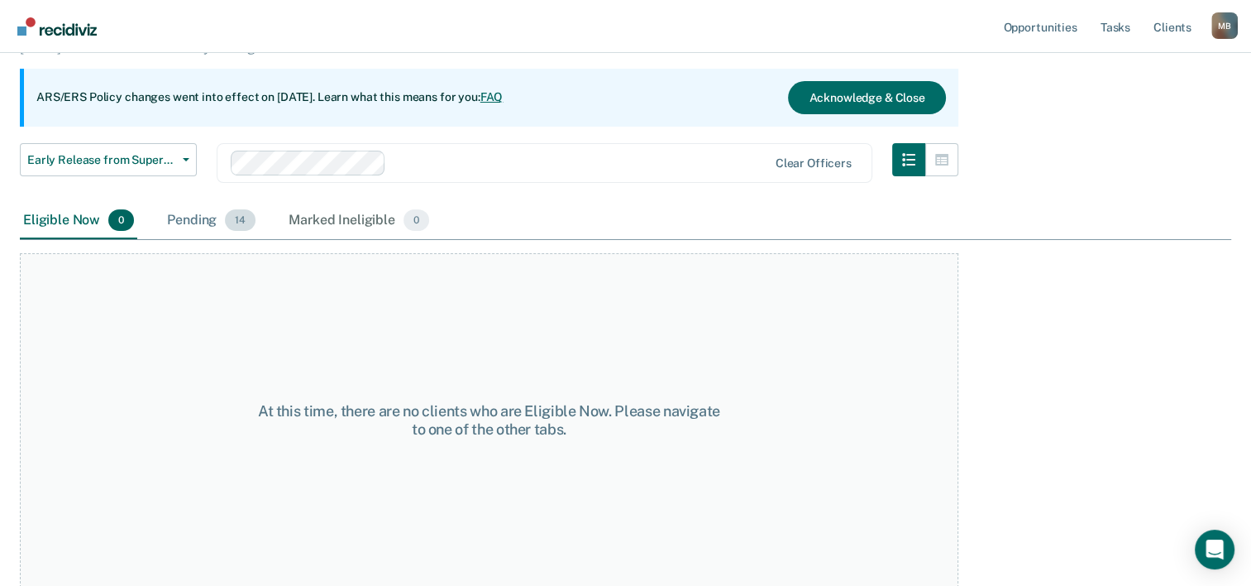
click at [194, 220] on div "Pending 14" at bounding box center [211, 221] width 95 height 36
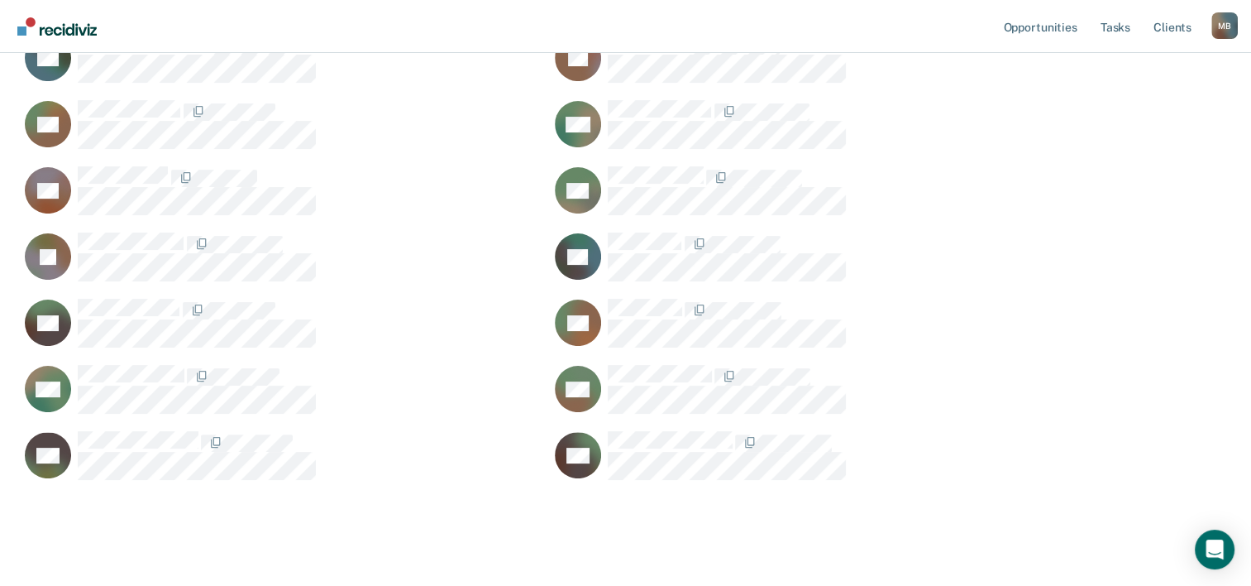
scroll to position [385, 0]
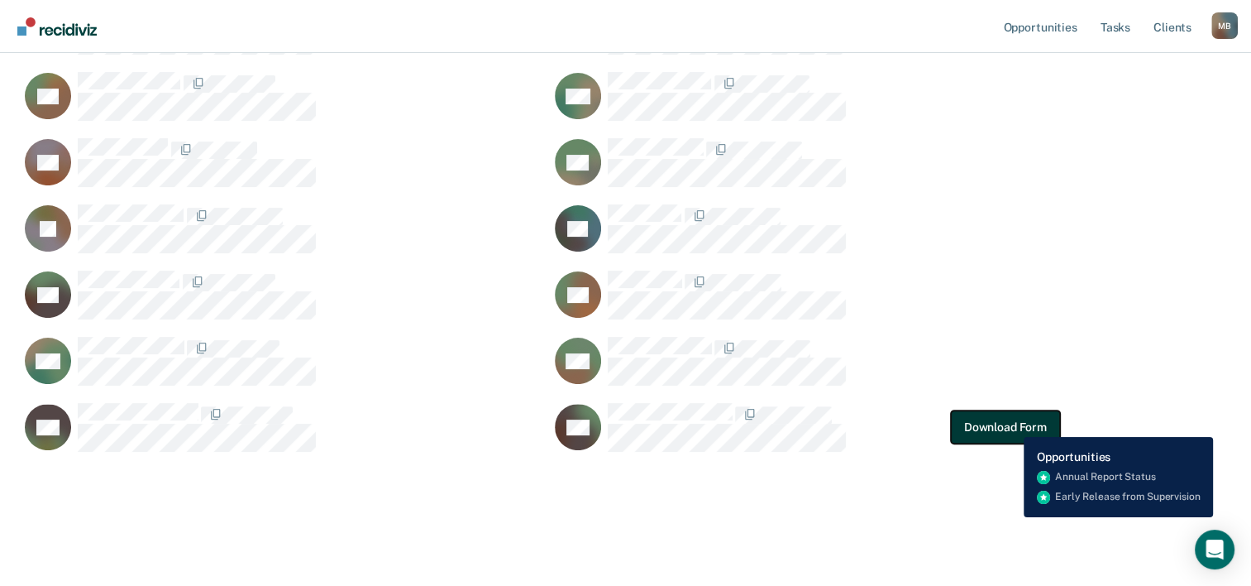
click at [1012, 424] on button "Download Form" at bounding box center [1005, 426] width 109 height 33
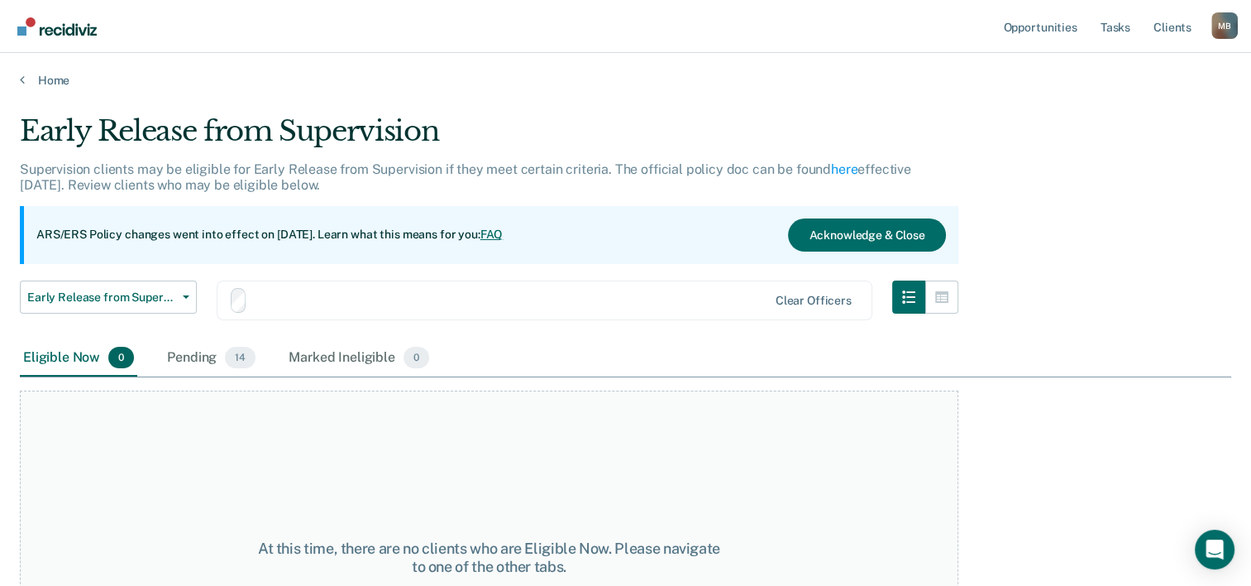
scroll to position [137, 0]
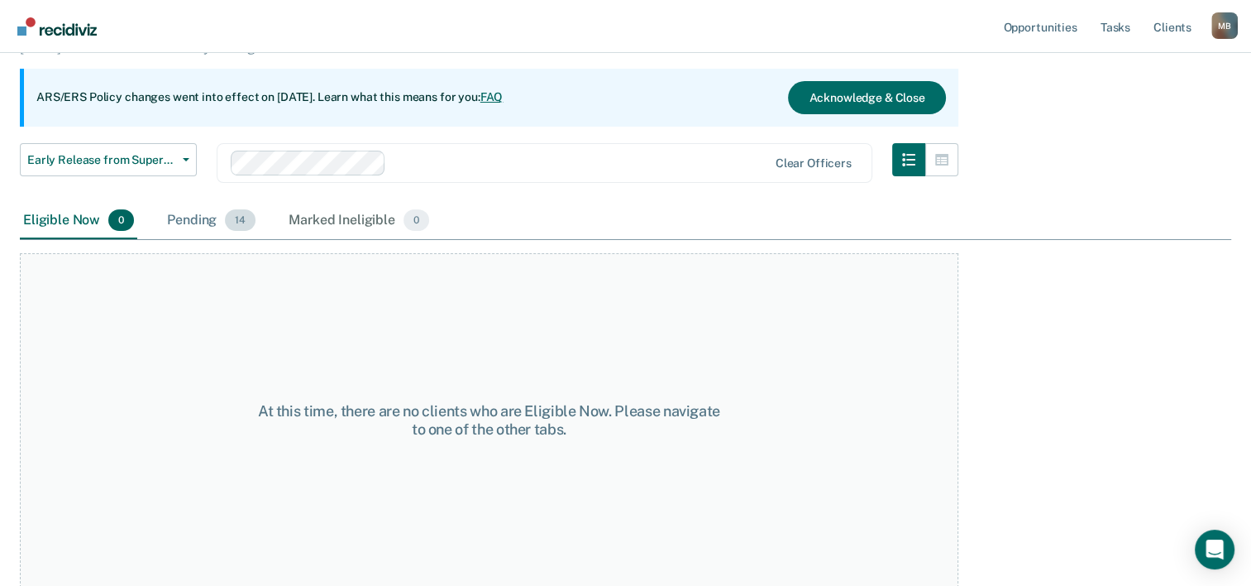
click at [179, 216] on div "Pending 14" at bounding box center [211, 221] width 95 height 36
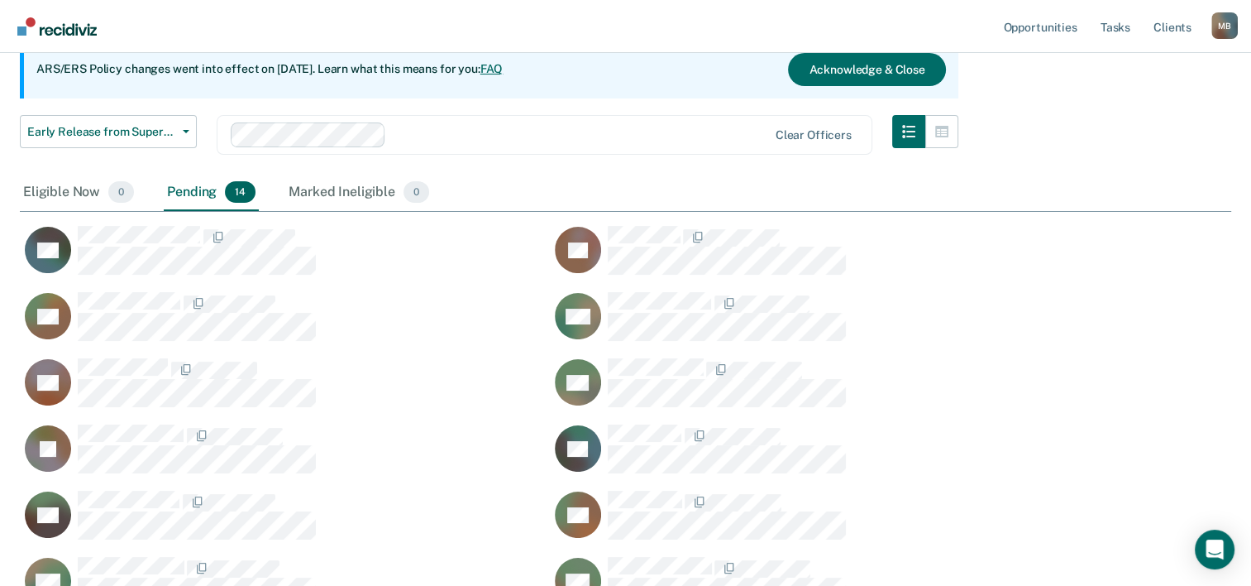
scroll to position [248, 0]
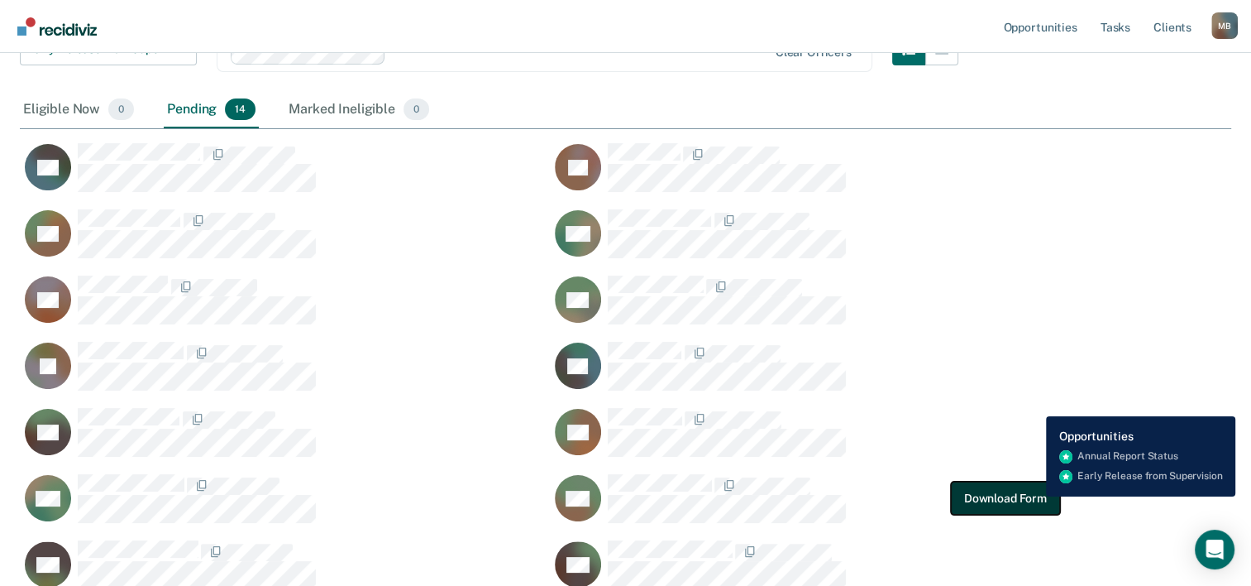
click at [1034, 496] on button "Download Form" at bounding box center [1005, 497] width 109 height 33
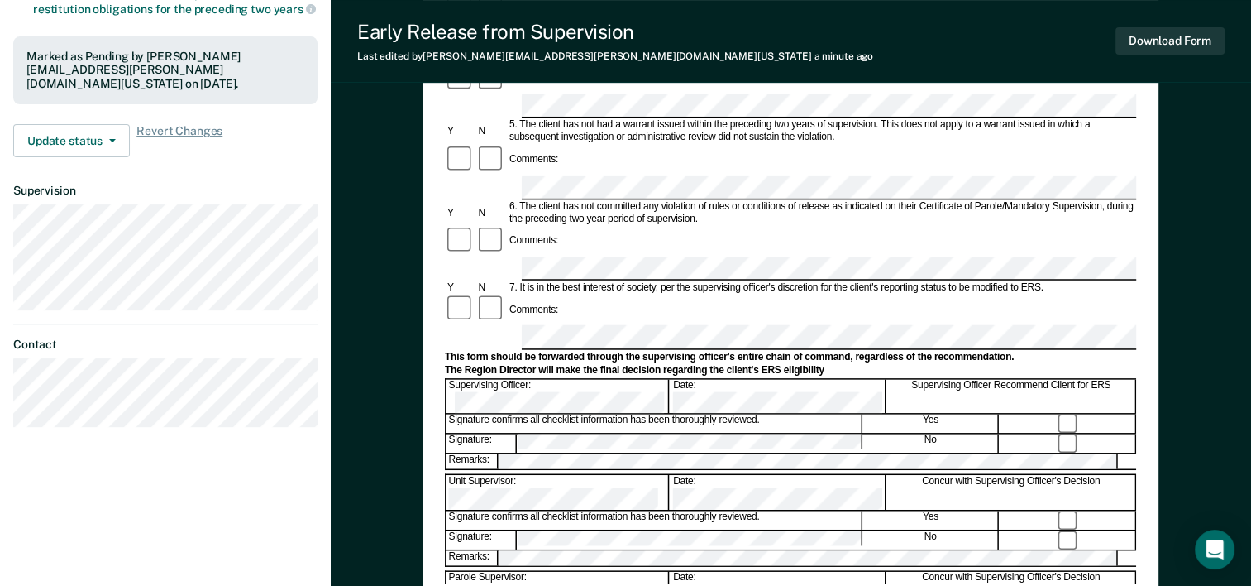
scroll to position [496, 0]
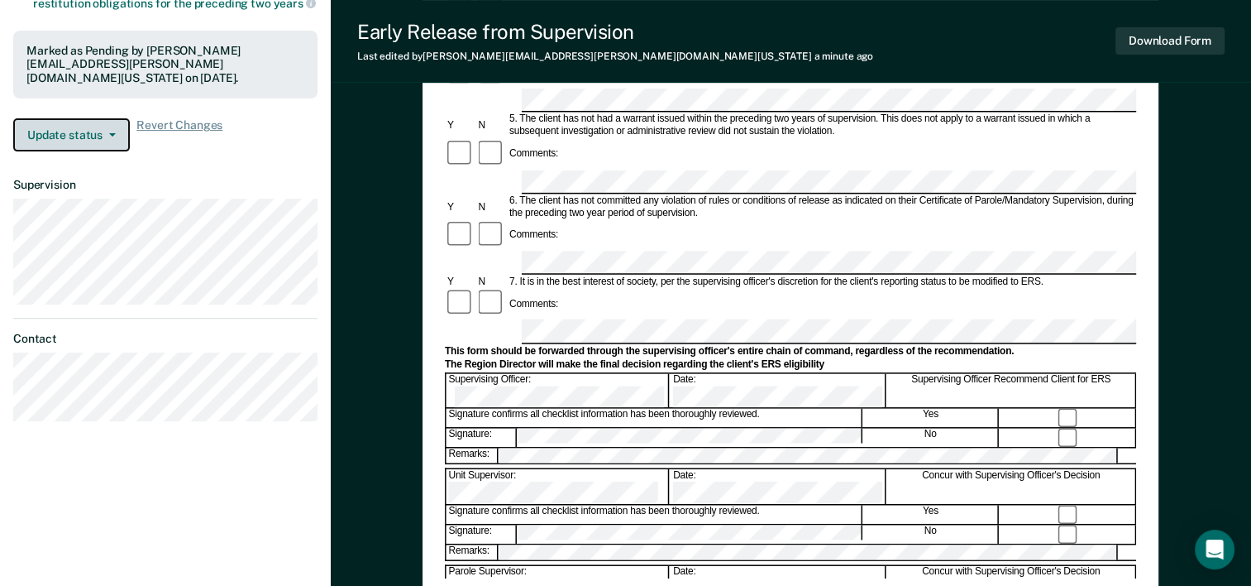
click at [111, 133] on icon "button" at bounding box center [112, 134] width 7 height 3
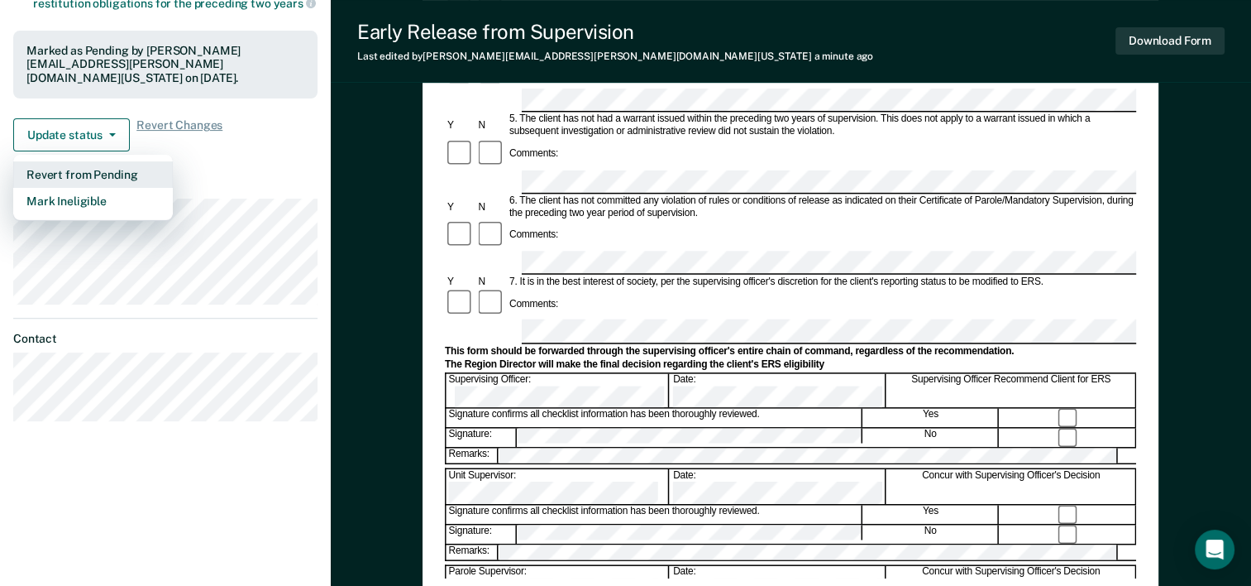
scroll to position [0, 0]
